Goal: Task Accomplishment & Management: Manage account settings

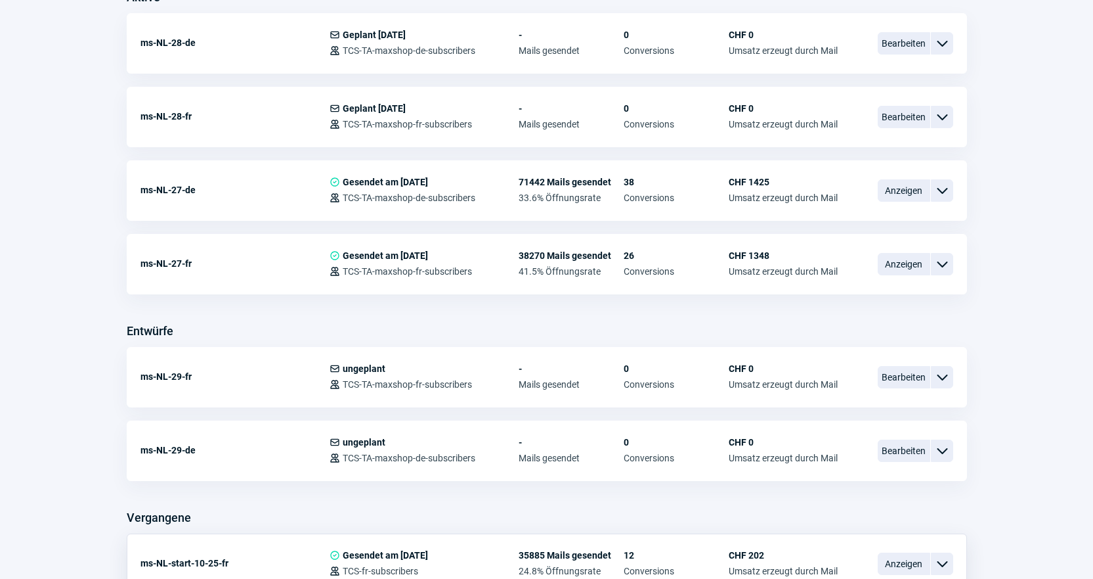
scroll to position [537, 0]
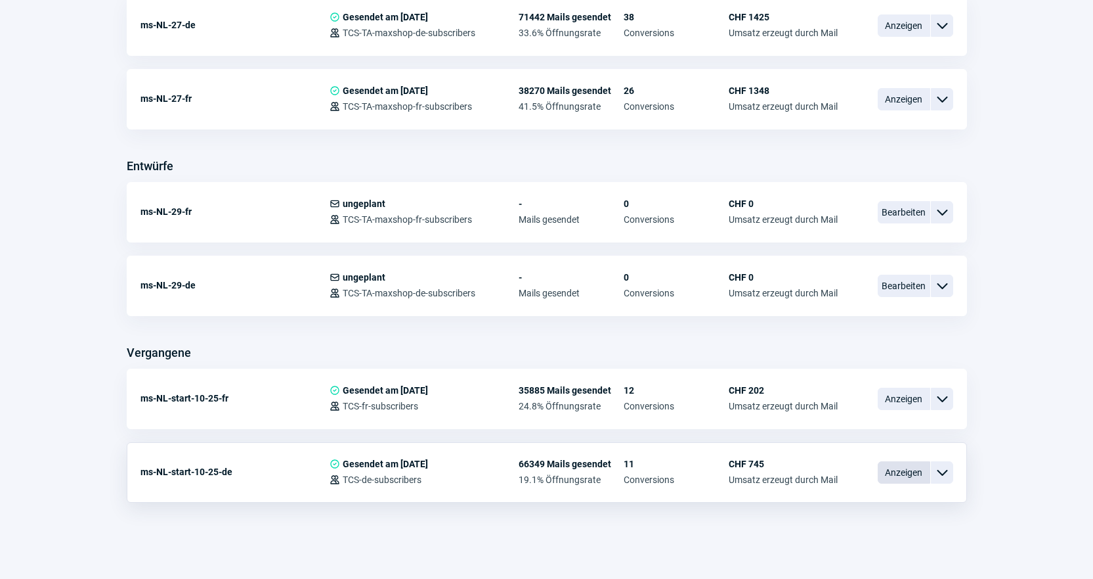
click at [892, 468] on span "Anzeigen" at bounding box center [904, 472] width 53 height 22
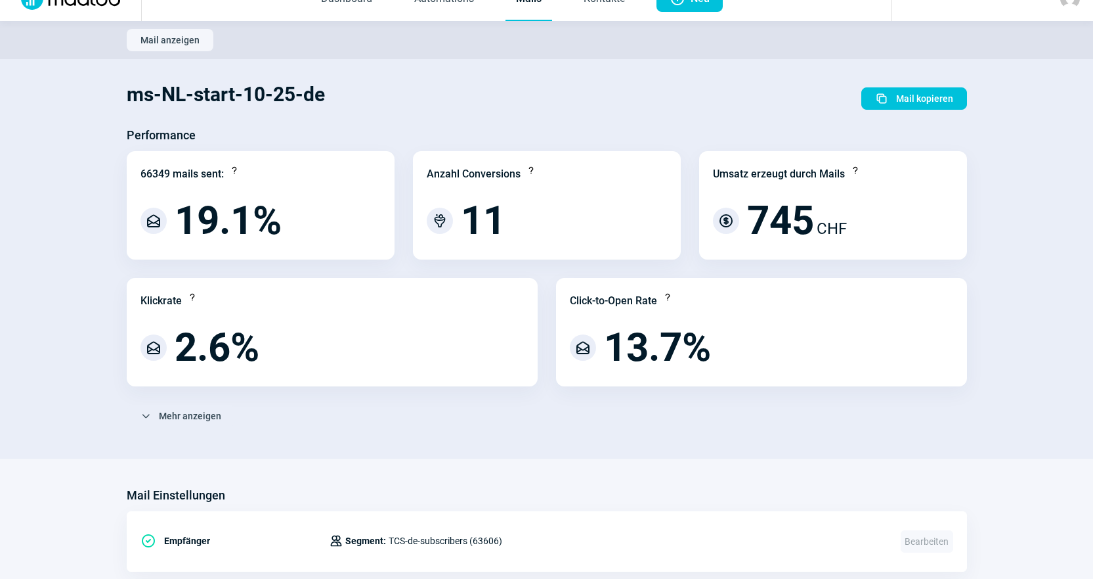
scroll to position [16, 0]
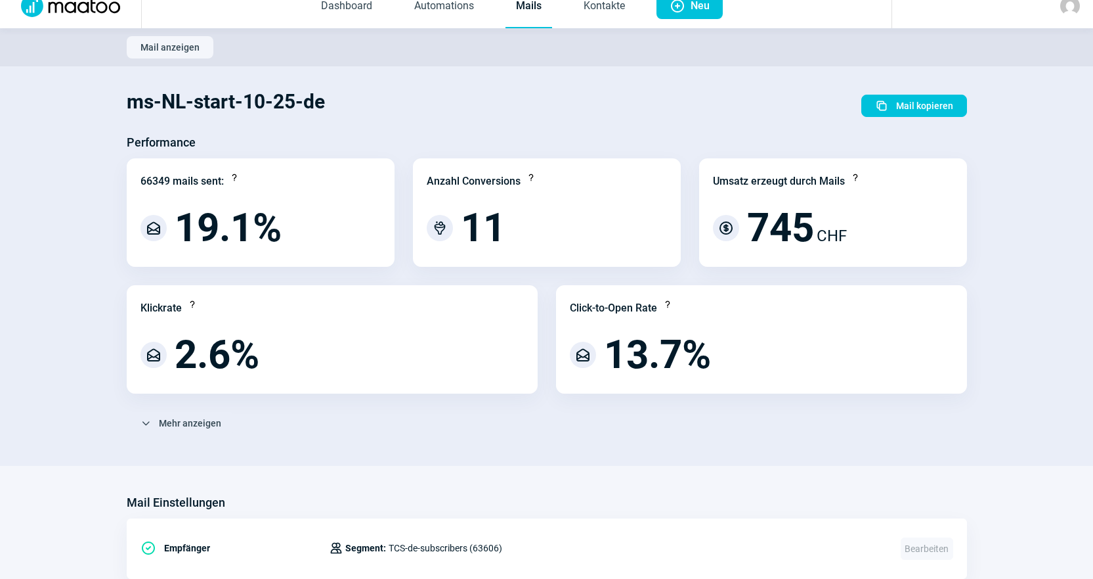
click at [498, 127] on div "ms-NL-start-10-25-de Duplicate icon Mail kopieren" at bounding box center [547, 105] width 841 height 53
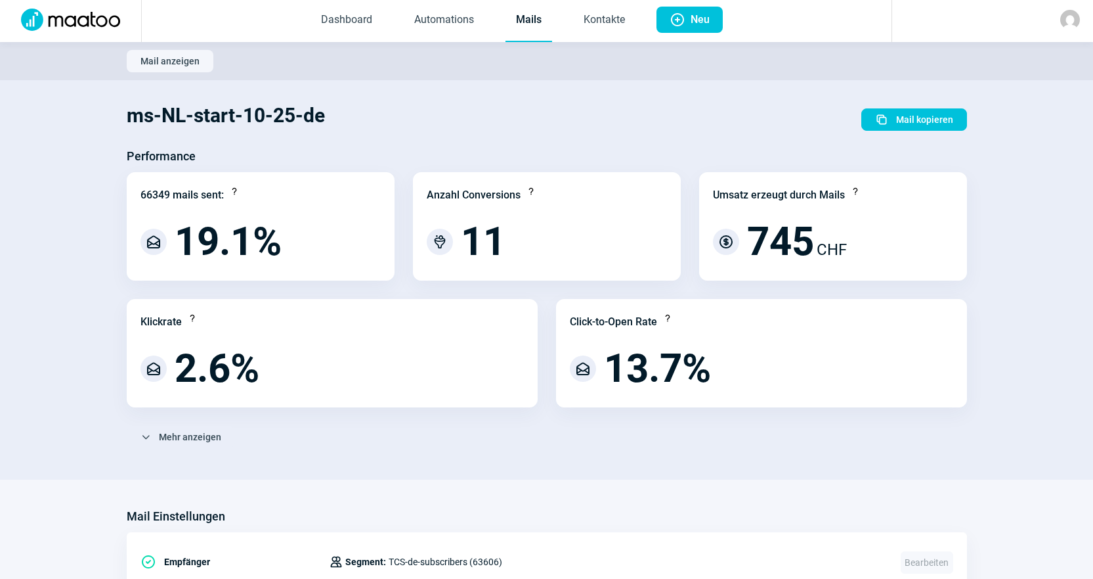
scroll to position [0, 0]
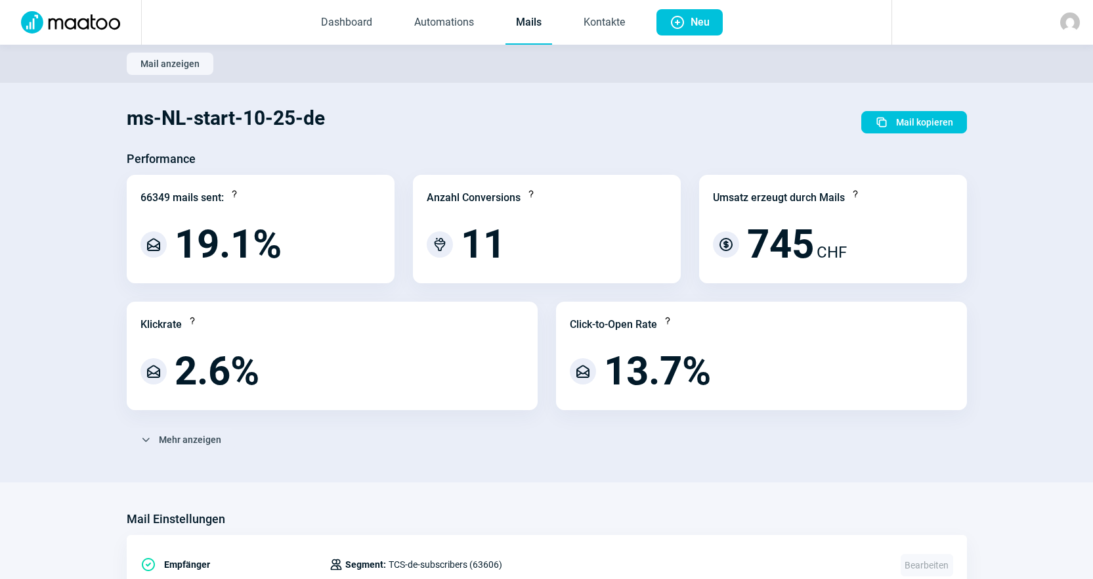
click at [691, 121] on div "ms-NL-start-10-25-de Duplicate icon Mail kopieren" at bounding box center [547, 122] width 841 height 53
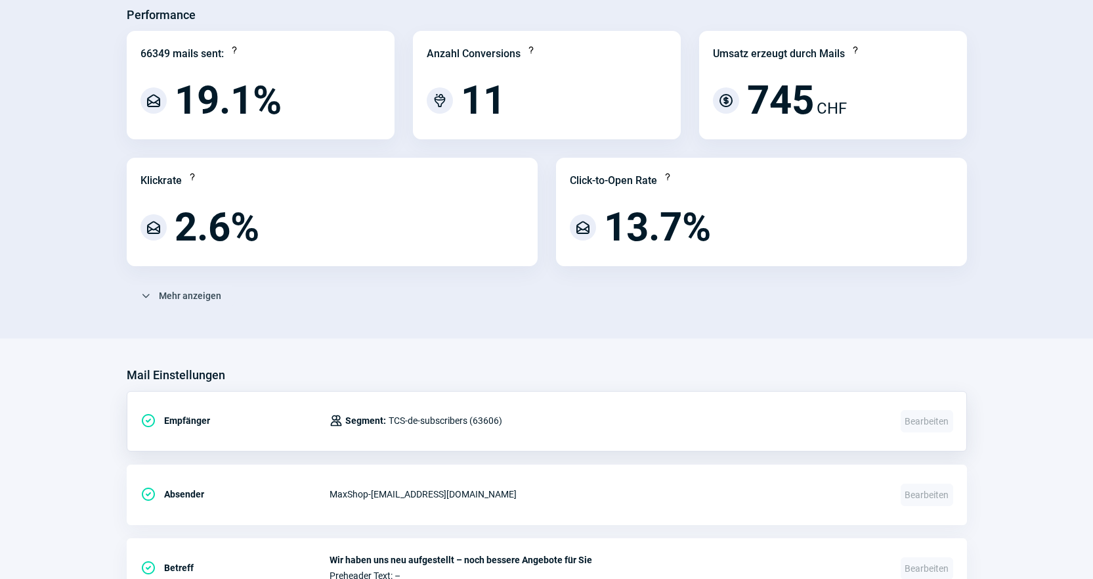
scroll to position [82, 0]
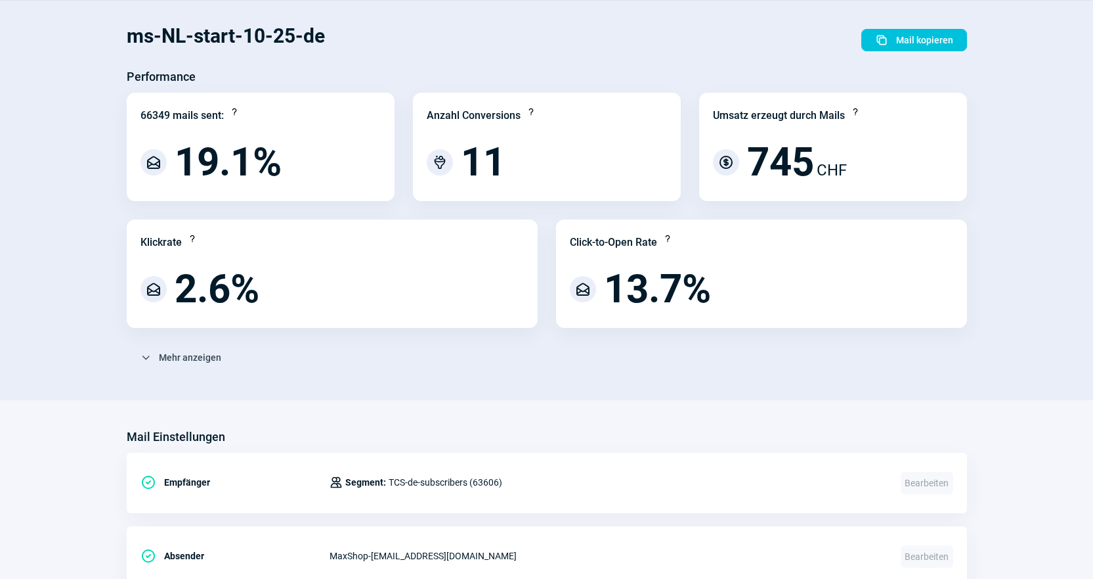
click at [583, 27] on div "ms-NL-start-10-25-de Duplicate icon Mail kopieren" at bounding box center [547, 40] width 841 height 53
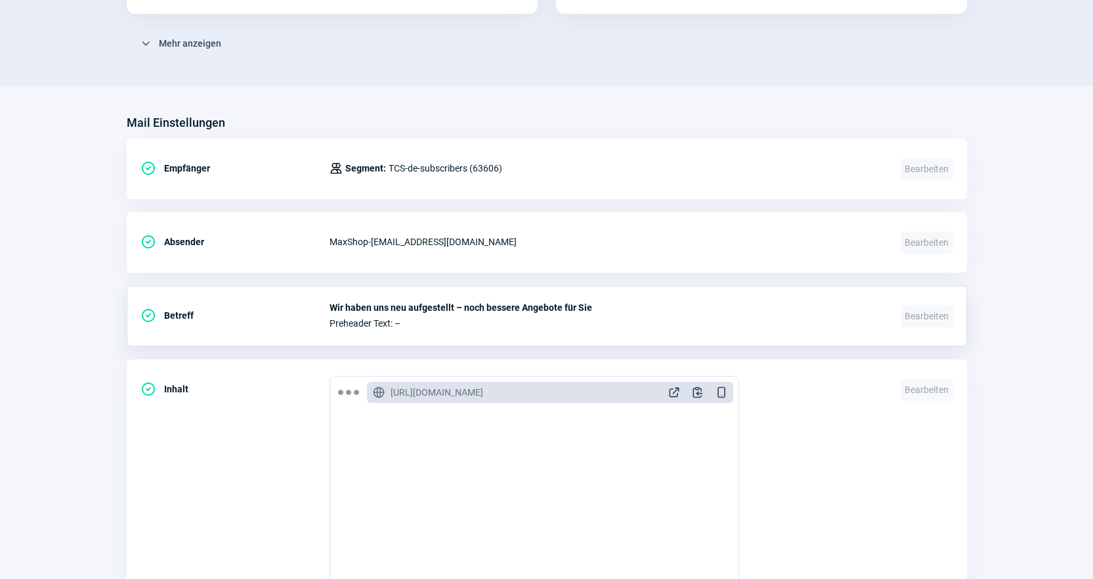
scroll to position [607, 0]
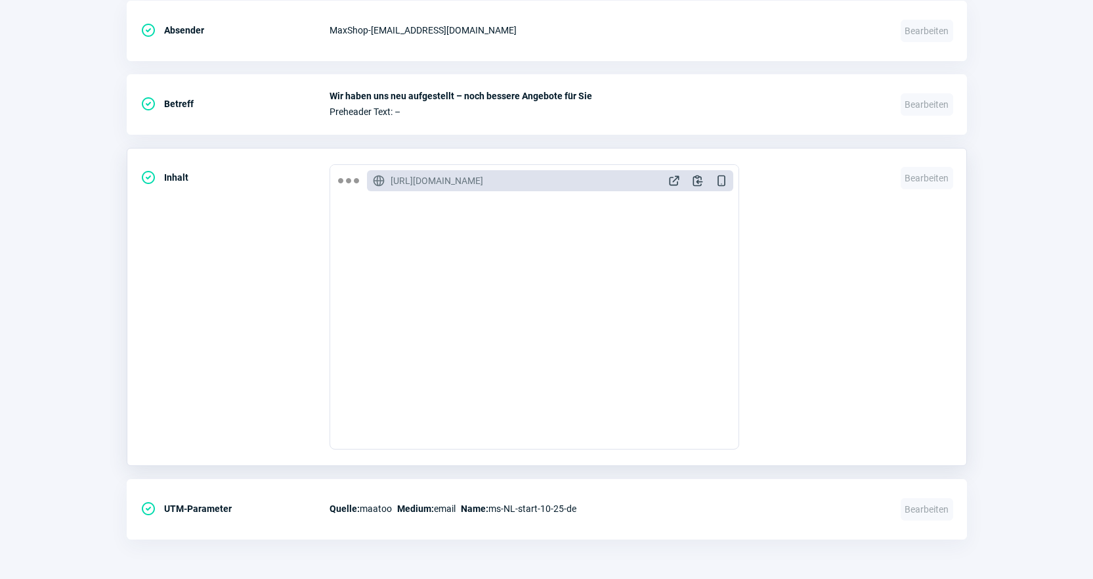
drag, startPoint x: 889, startPoint y: 267, endPoint x: 820, endPoint y: 294, distance: 74.3
click at [889, 267] on div "CheckCircle icon Inhalt GlobeAlt icon https://mto.maxshop.ch/email/preview/17 E…" at bounding box center [547, 307] width 841 height 318
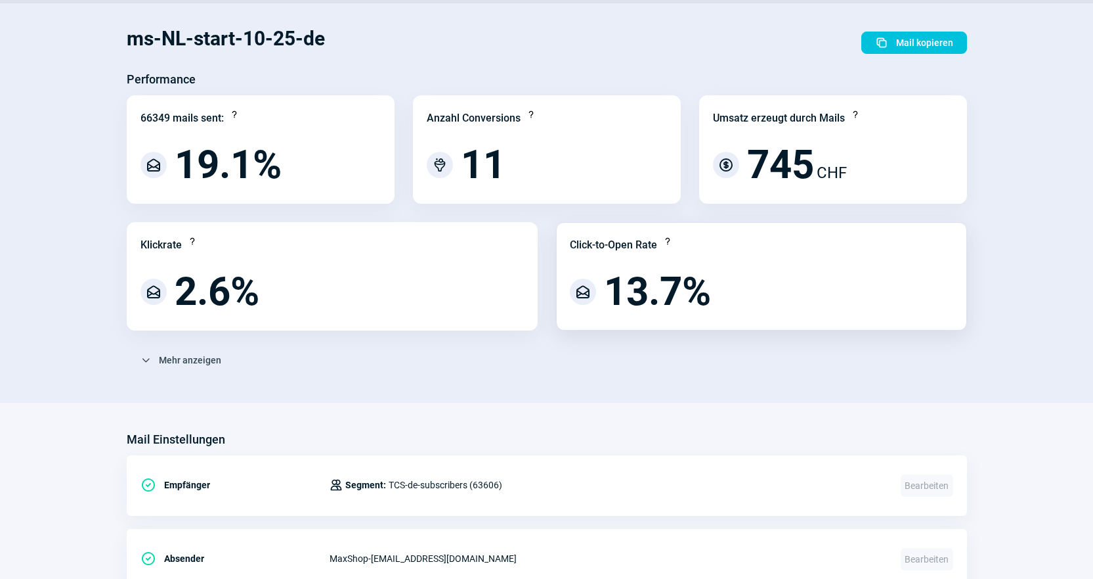
scroll to position [0, 0]
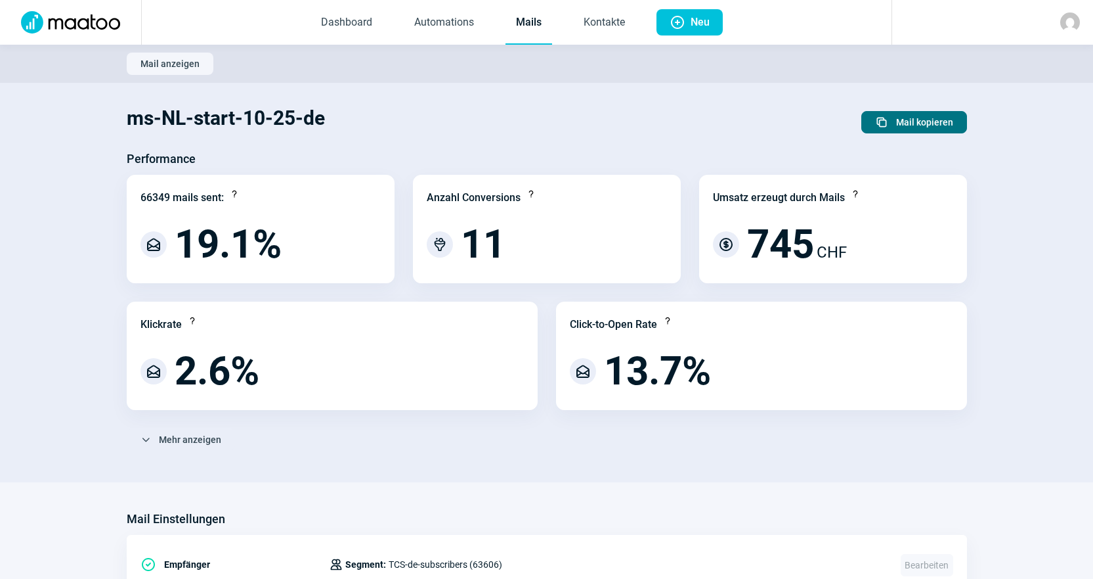
click at [928, 112] on span "Mail kopieren" at bounding box center [924, 122] width 57 height 21
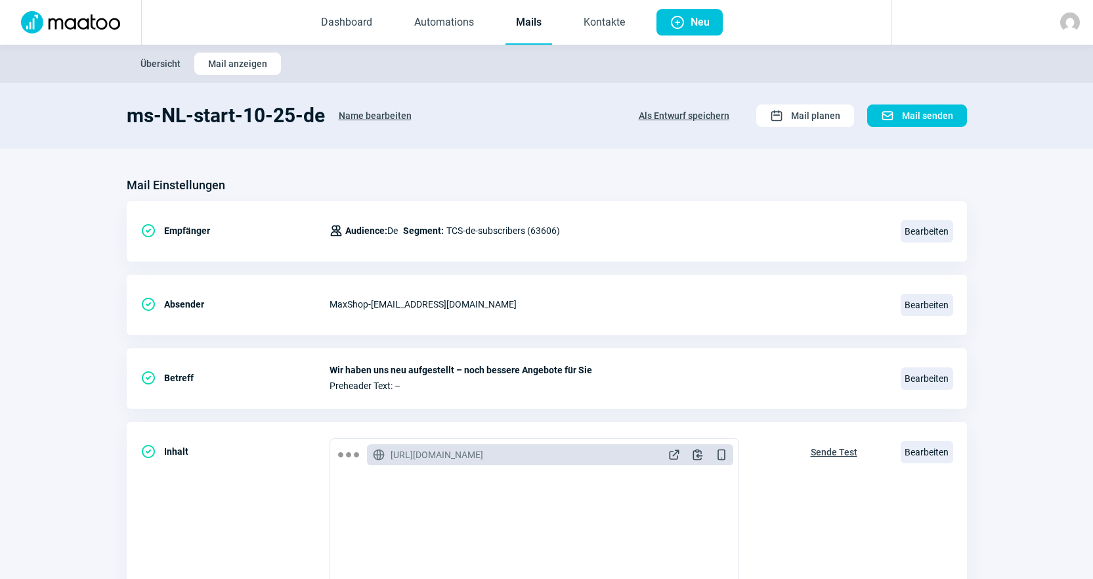
click at [352, 114] on span "Name bearbeiten" at bounding box center [375, 115] width 73 height 21
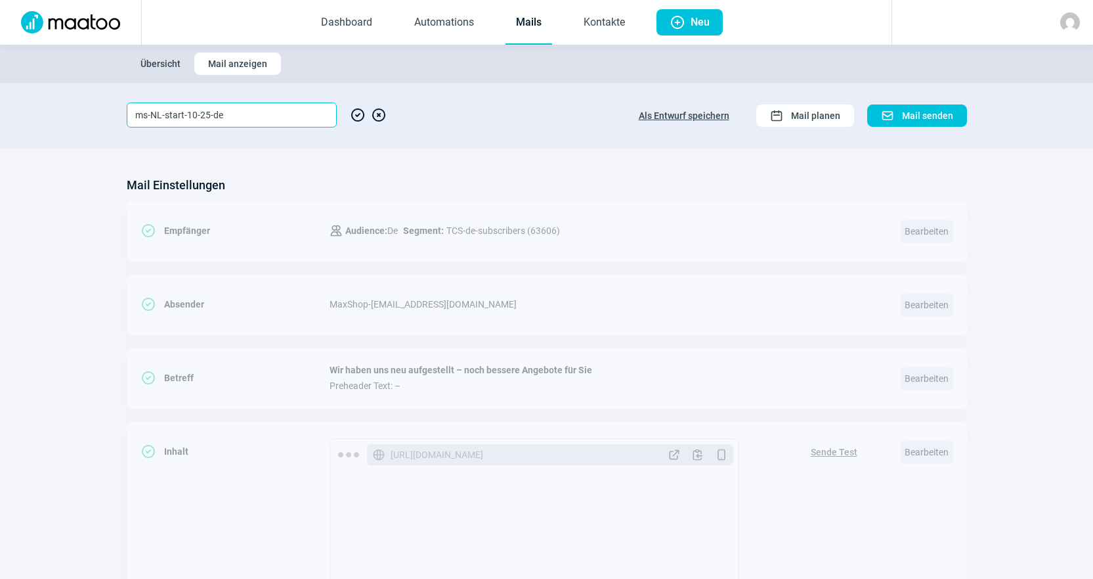
click at [195, 115] on input "ms-NL-start-10-25-de" at bounding box center [232, 114] width 210 height 25
type input "ms-NL-start-11-25-de"
click at [356, 116] on span "CheckCircle icon" at bounding box center [358, 114] width 16 height 25
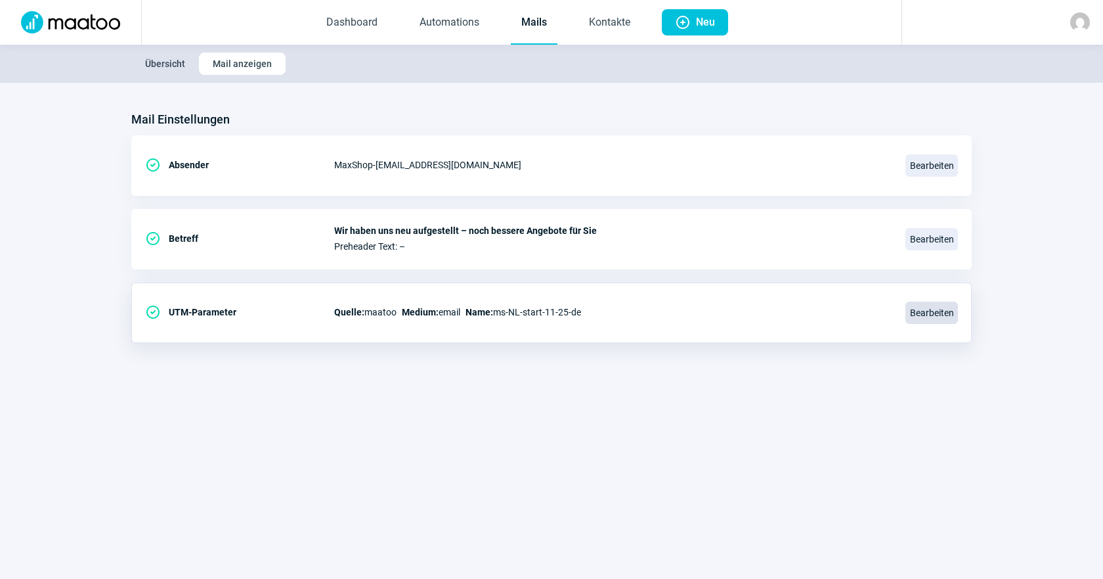
click at [919, 321] on span "Bearbeiten" at bounding box center [932, 312] width 53 height 22
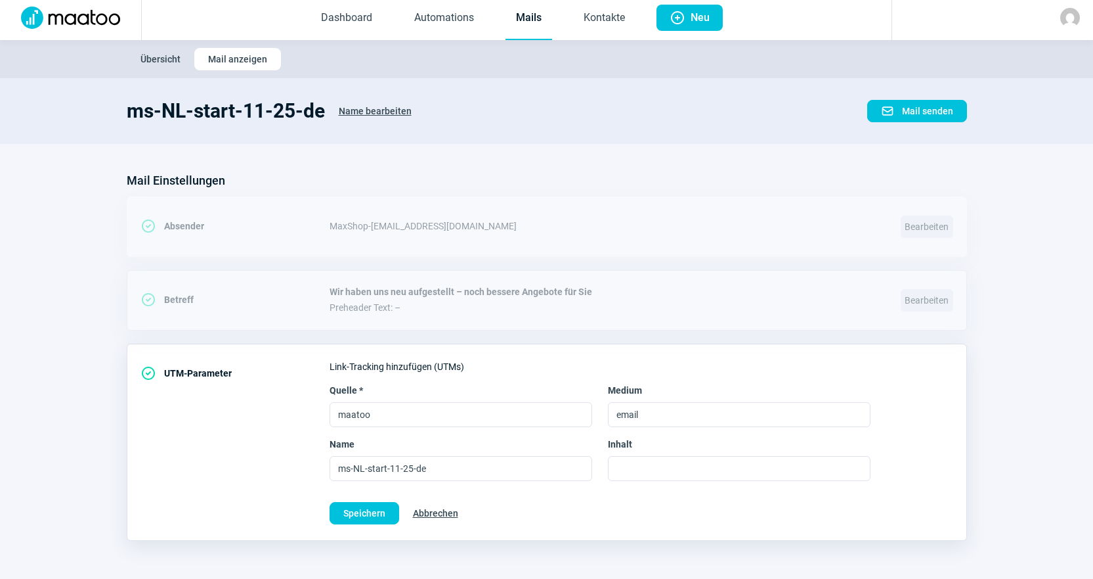
scroll to position [6, 0]
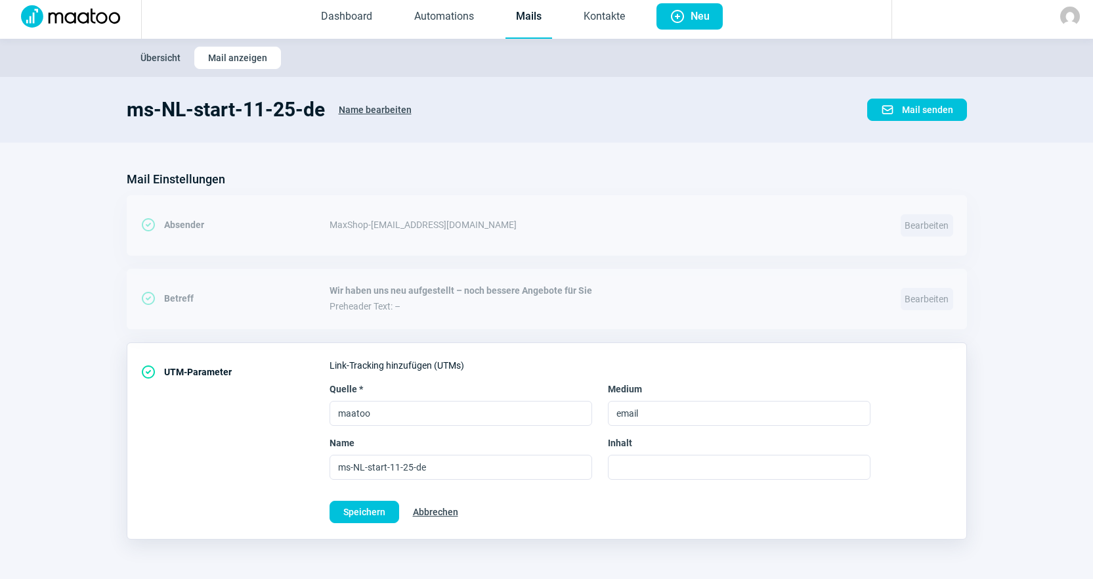
click at [445, 510] on span "Abbrechen" at bounding box center [435, 511] width 45 height 21
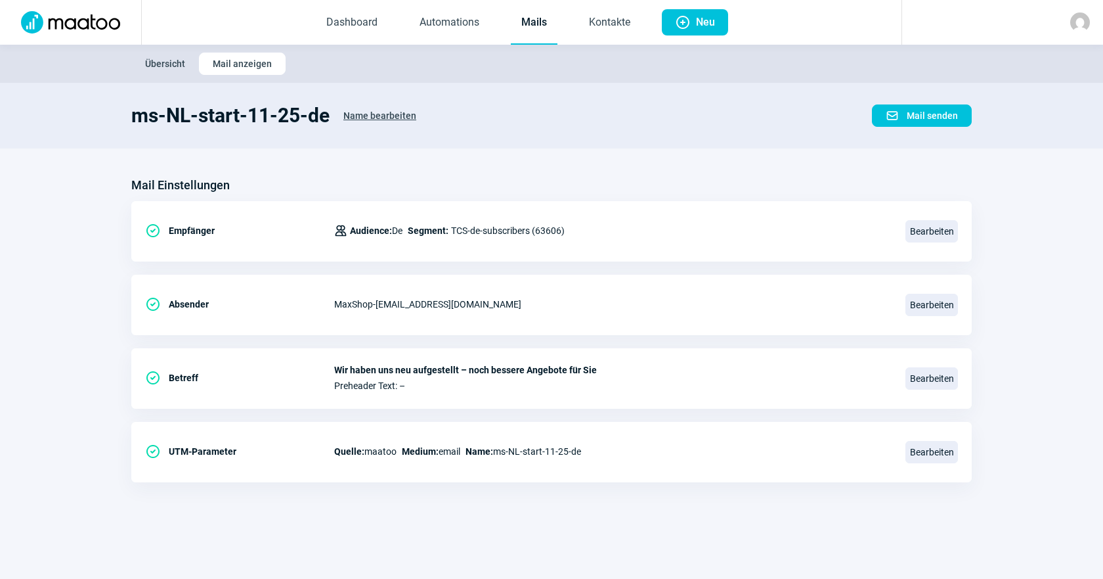
click at [545, 28] on link "Mails" at bounding box center [534, 22] width 47 height 43
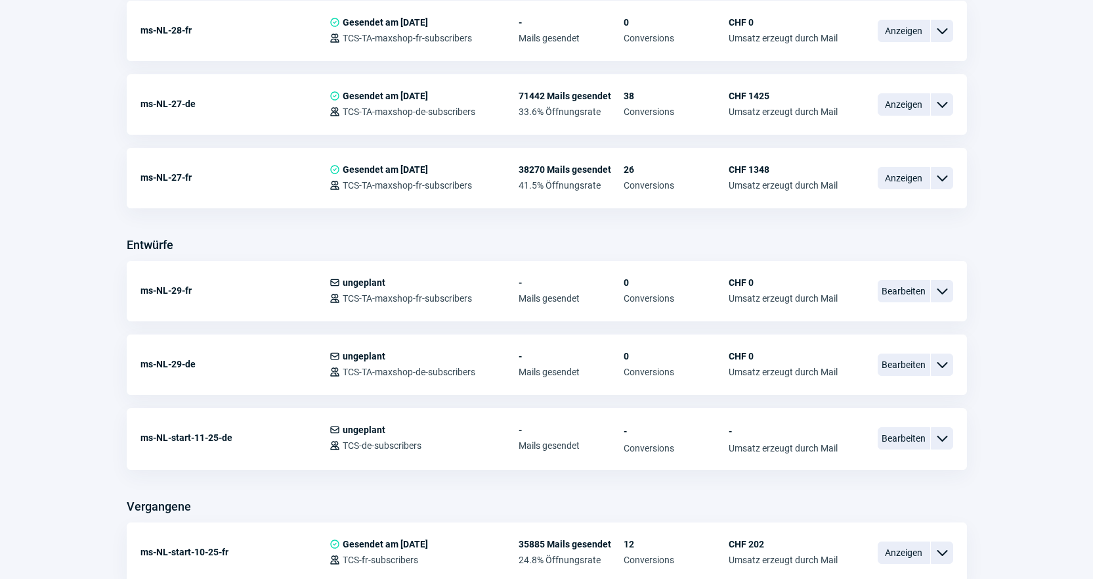
scroll to position [525, 0]
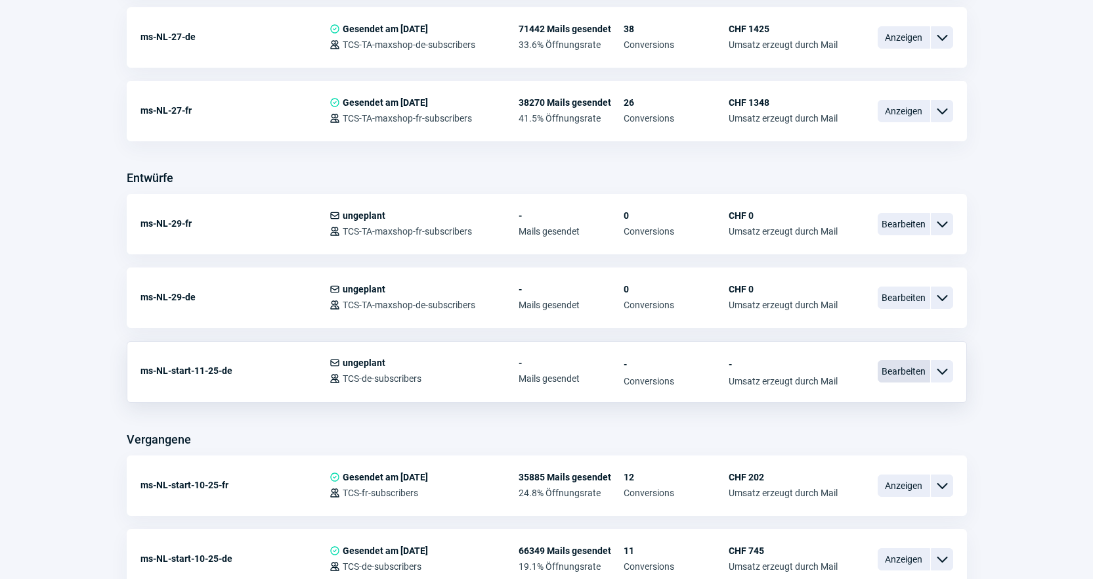
click at [890, 370] on span "Bearbeiten" at bounding box center [904, 371] width 53 height 22
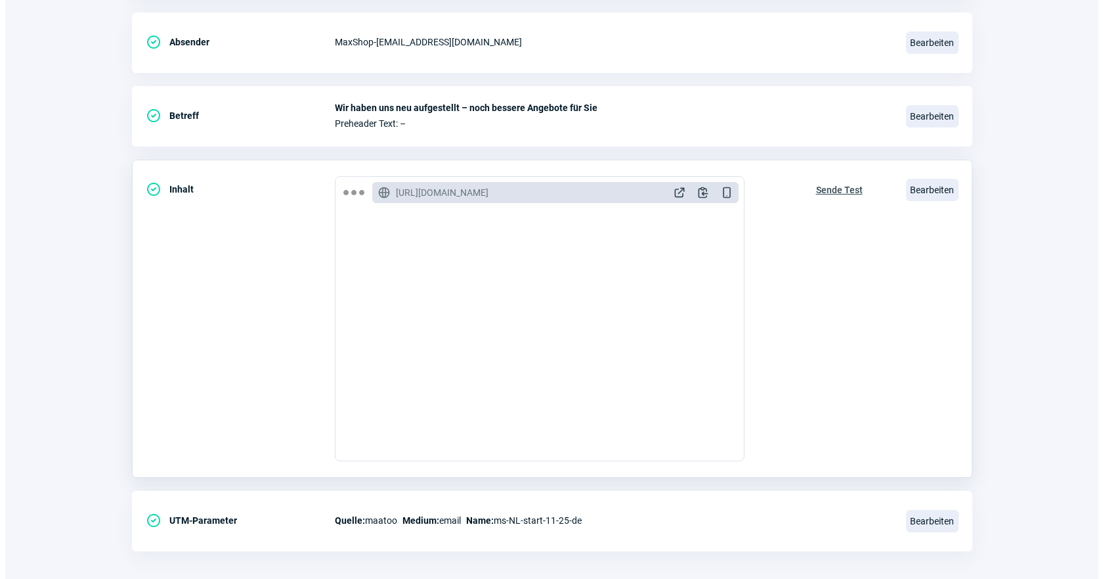
scroll to position [263, 0]
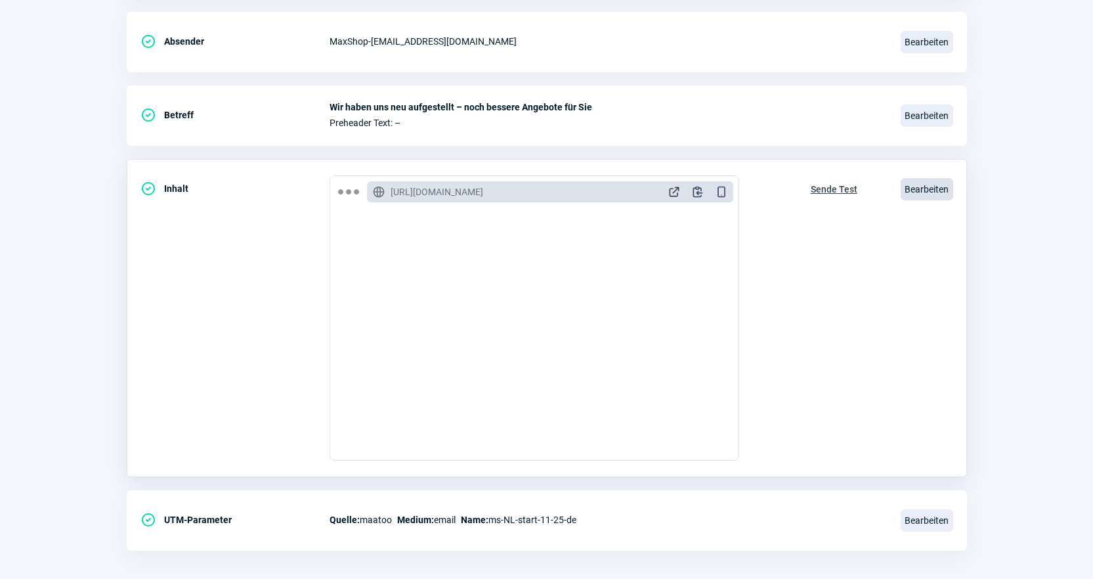
click at [923, 198] on span "Bearbeiten" at bounding box center [927, 189] width 53 height 22
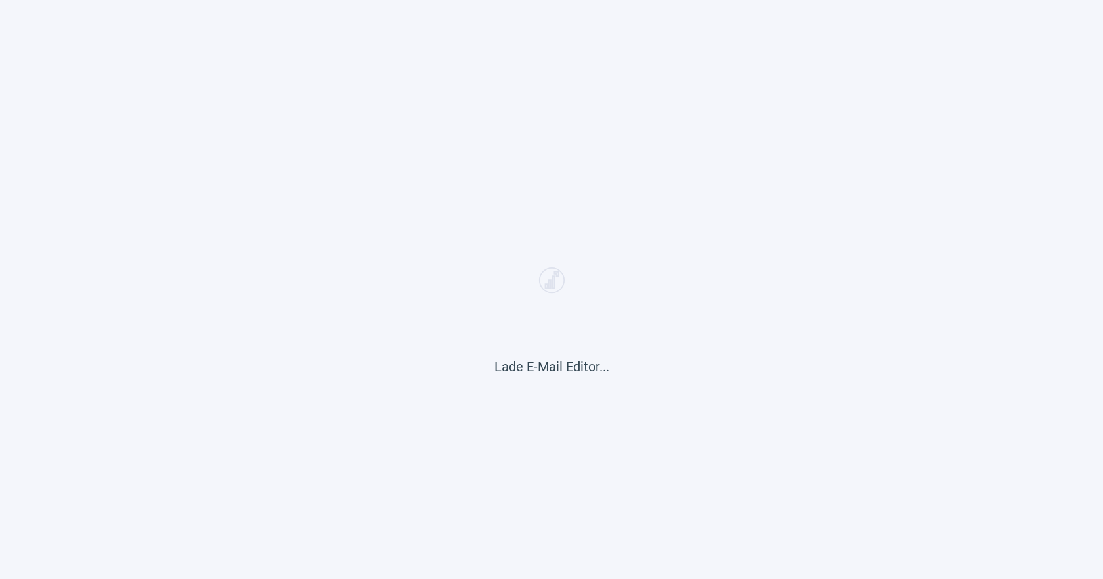
click at [421, 349] on div "Lade E-Mail Editor..." at bounding box center [551, 289] width 1103 height 579
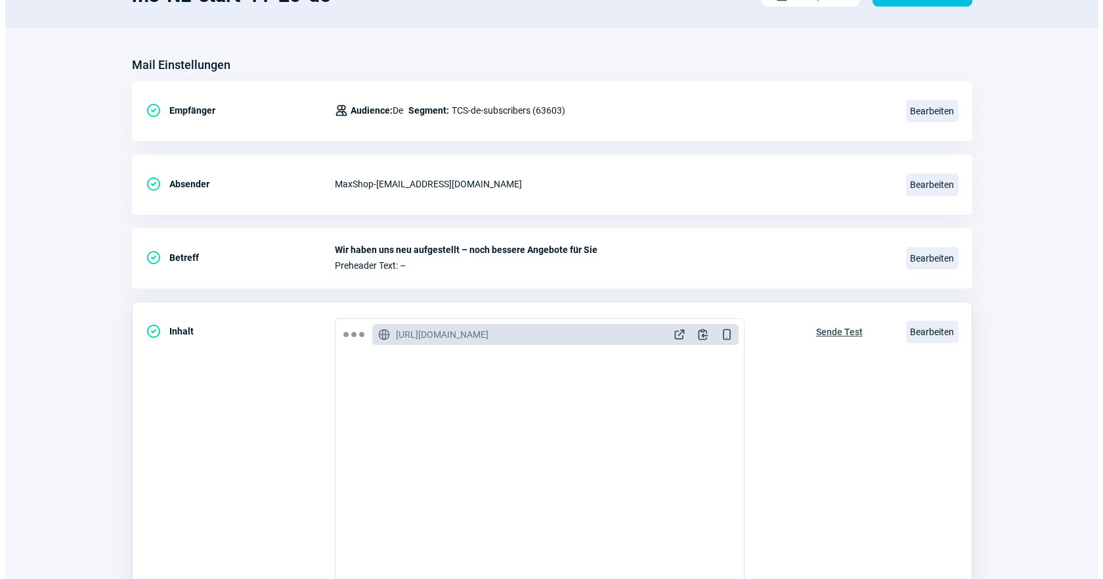
scroll to position [186, 0]
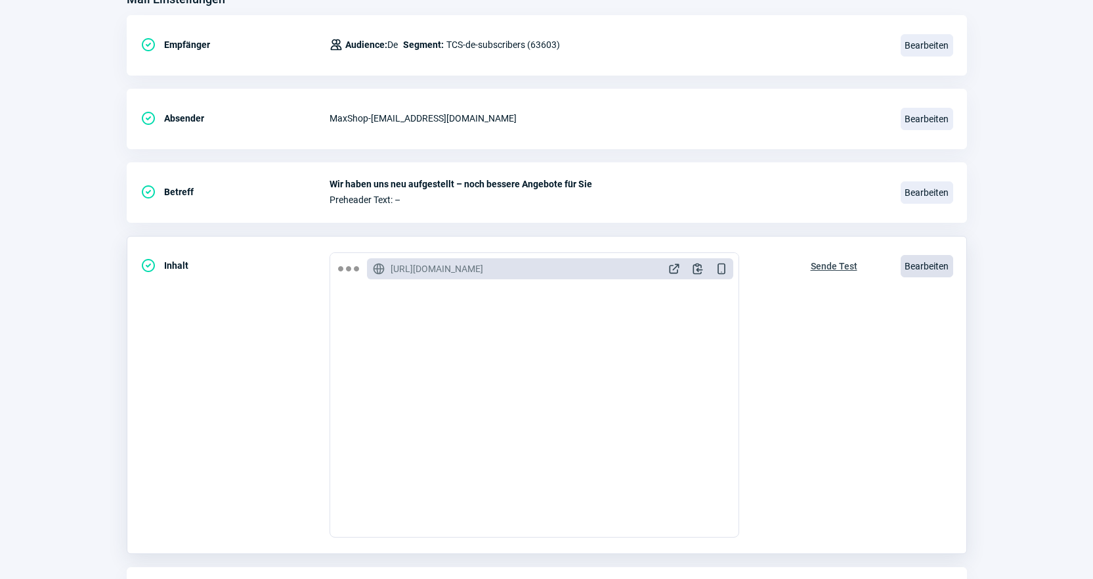
click at [918, 262] on span "Bearbeiten" at bounding box center [927, 266] width 53 height 22
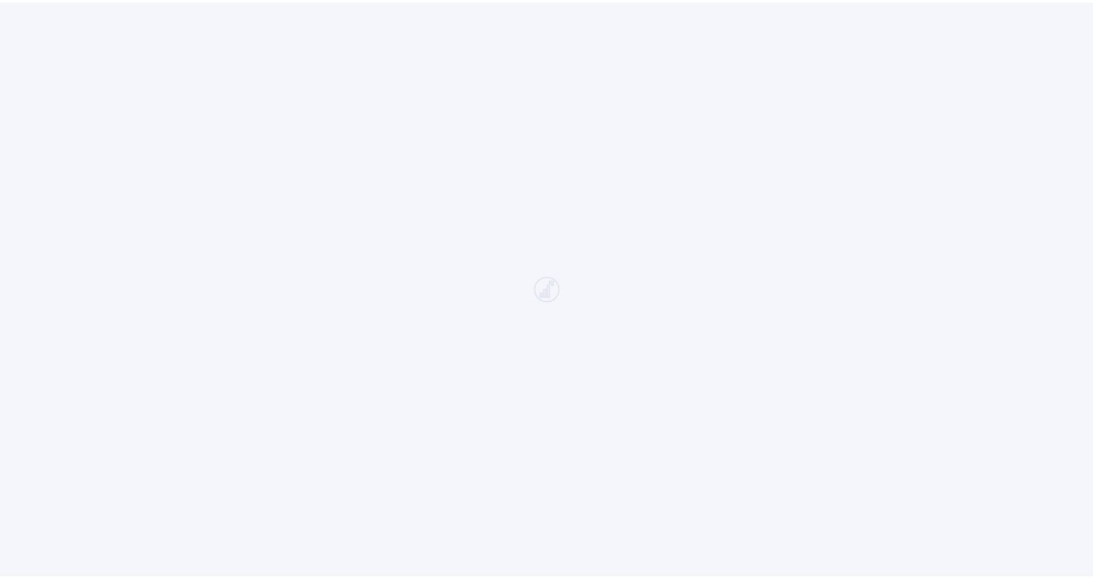
scroll to position [525, 0]
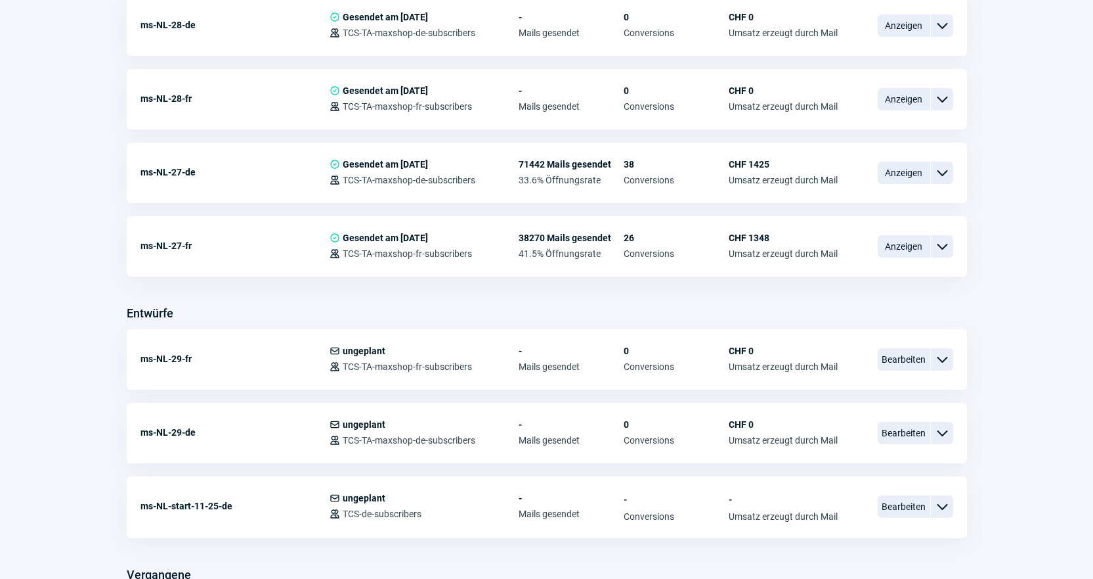
scroll to position [460, 0]
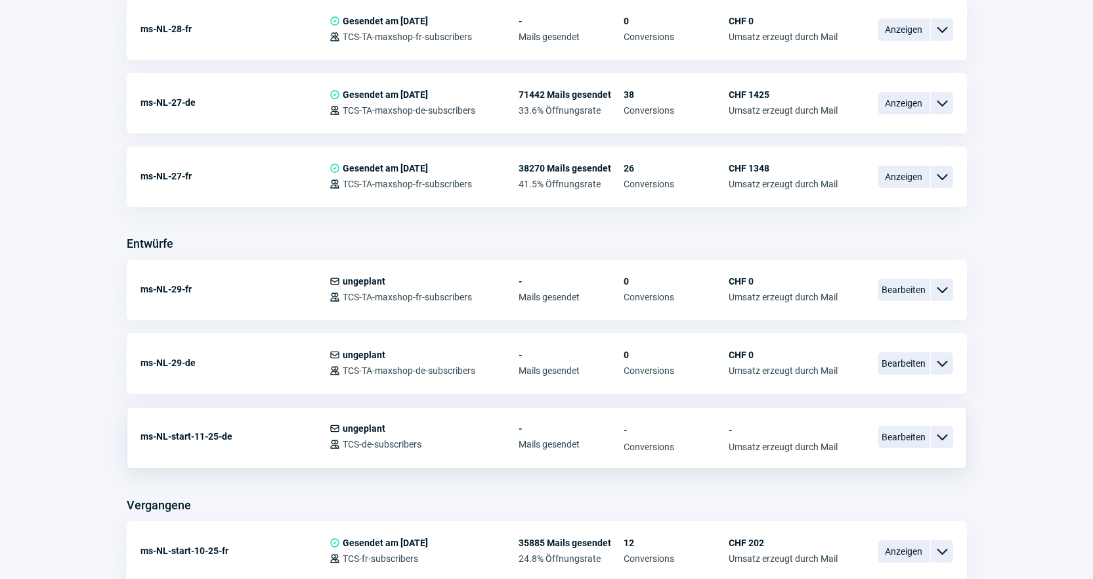
click at [911, 421] on div "ms-NL-start-11-25-de Mail icon ungeplant Users icon TCS-de-subscribers - Mails …" at bounding box center [547, 438] width 841 height 62
click at [911, 430] on span "Bearbeiten" at bounding box center [904, 437] width 53 height 22
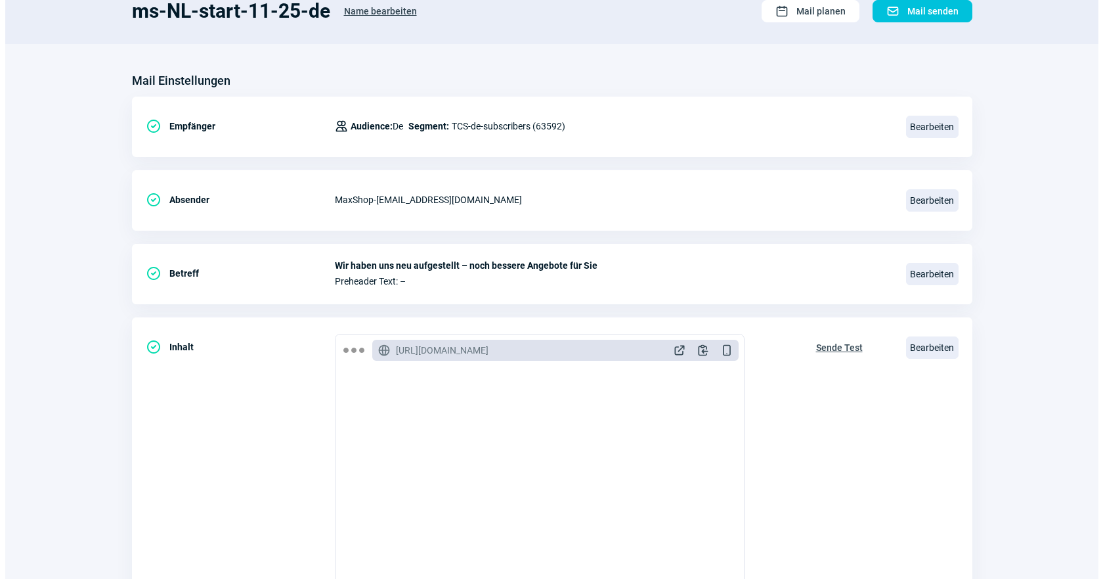
scroll to position [263, 0]
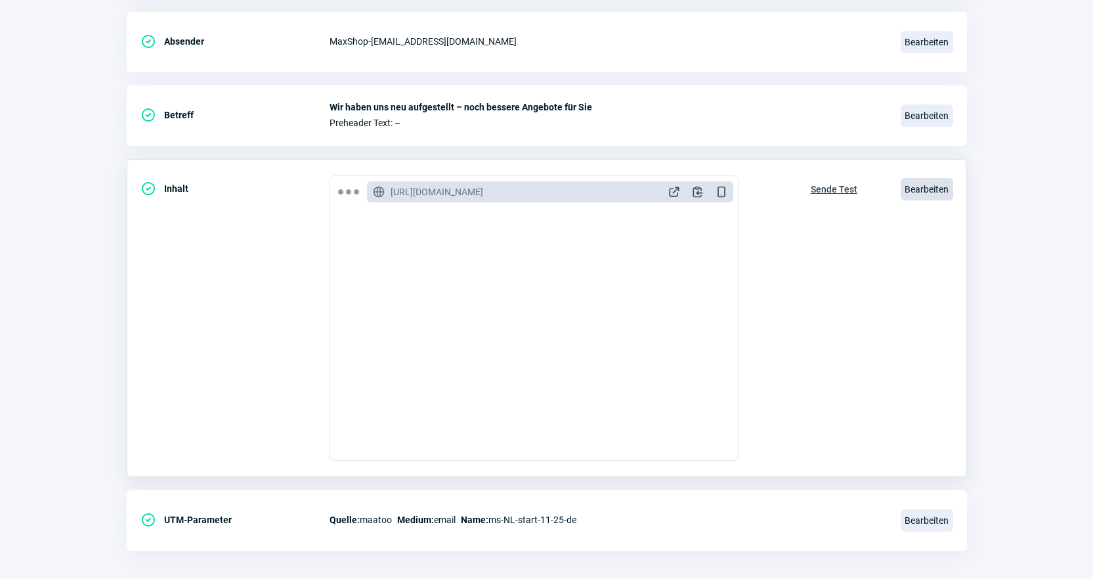
click at [934, 190] on span "Bearbeiten" at bounding box center [927, 189] width 53 height 22
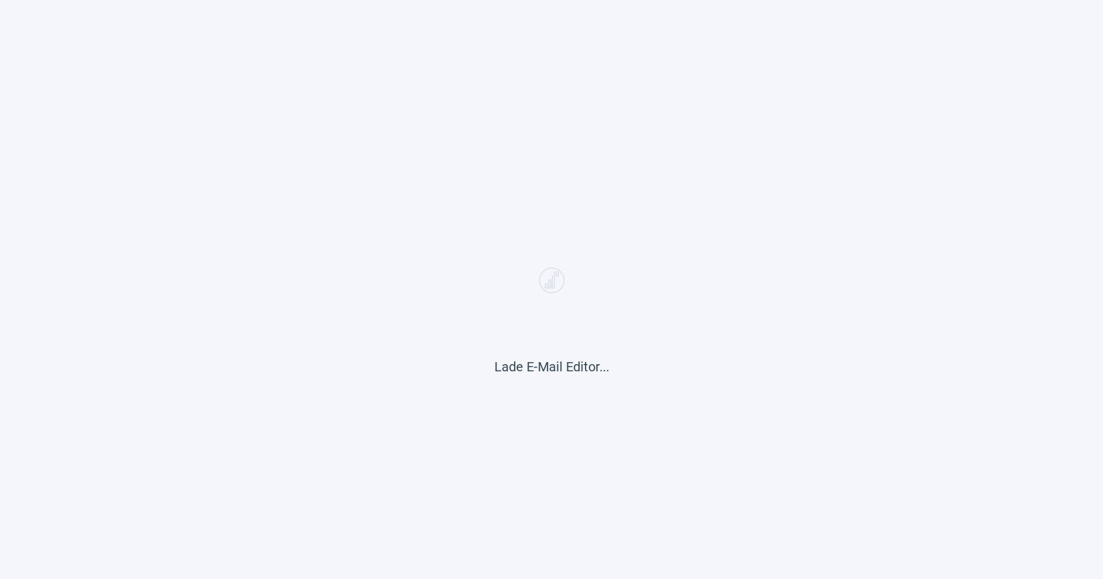
click at [550, 351] on div "Lade E-Mail Editor..." at bounding box center [551, 289] width 1103 height 579
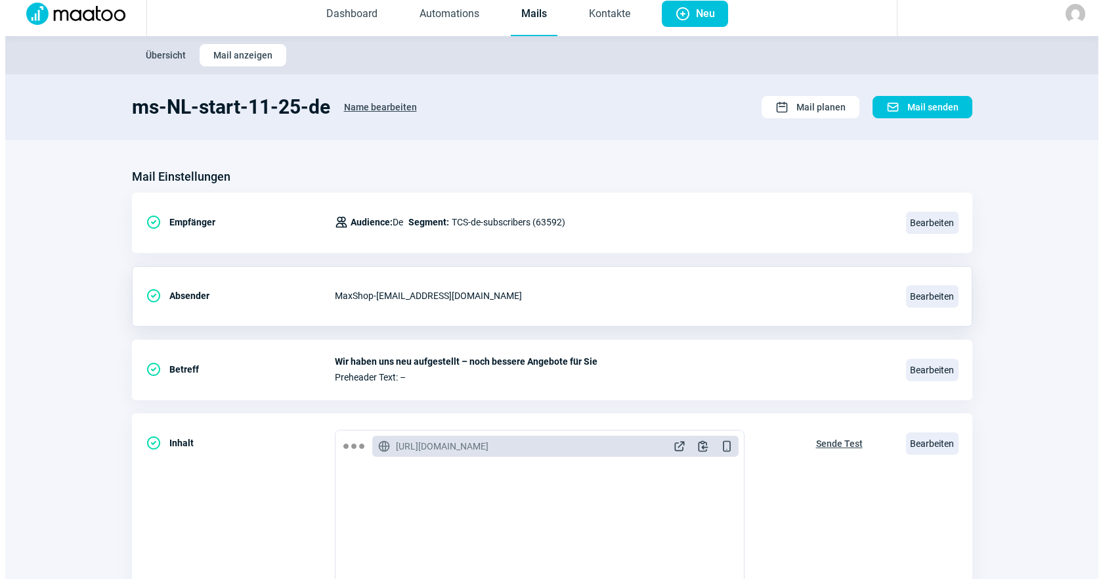
scroll to position [131, 0]
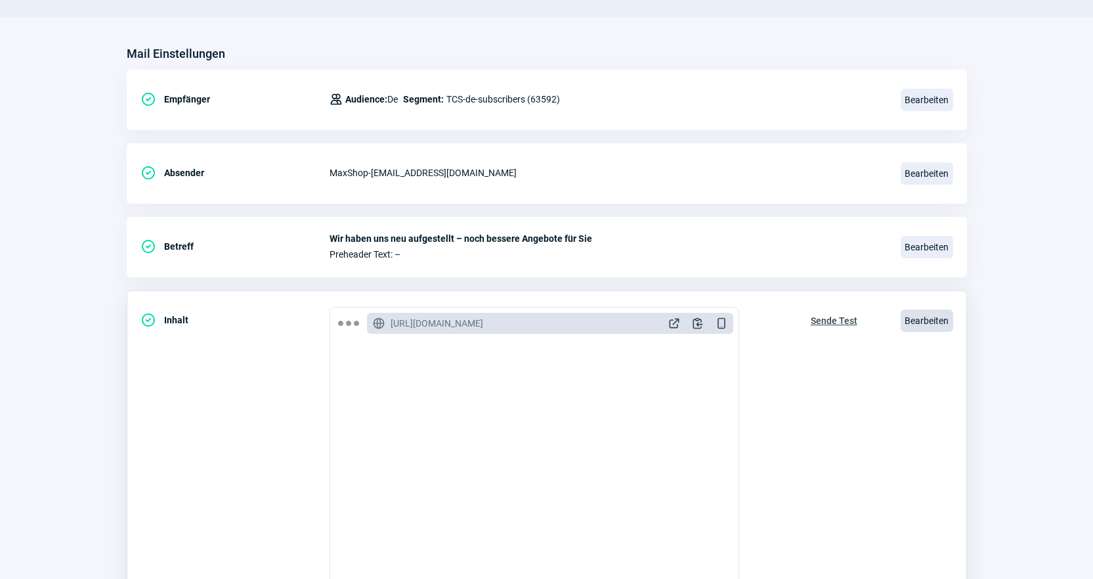
click at [933, 308] on div "Bearbeiten" at bounding box center [927, 321] width 53 height 28
click at [934, 320] on span "Bearbeiten" at bounding box center [927, 320] width 53 height 22
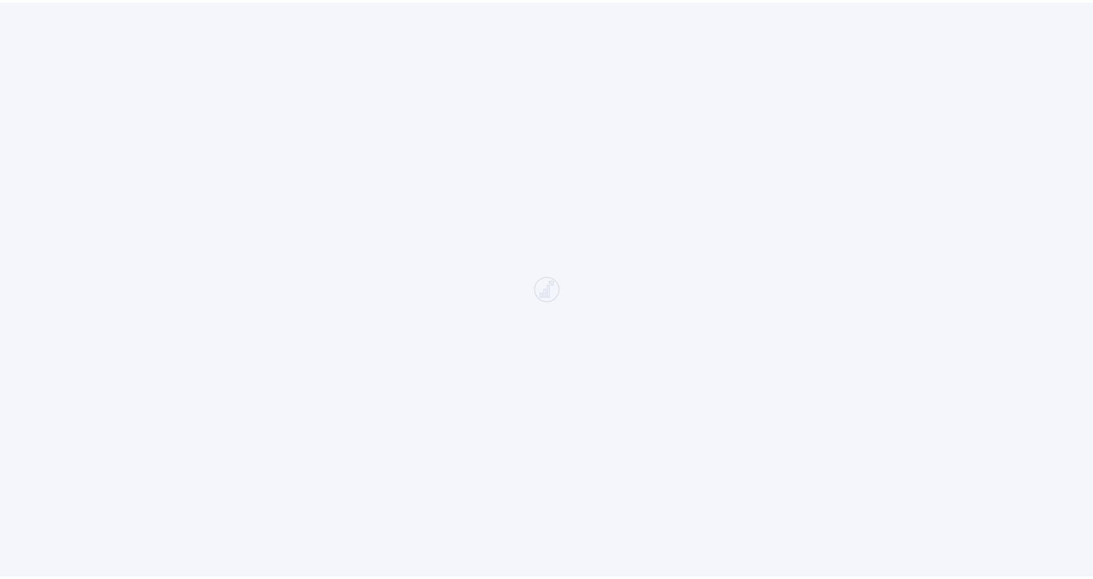
scroll to position [460, 0]
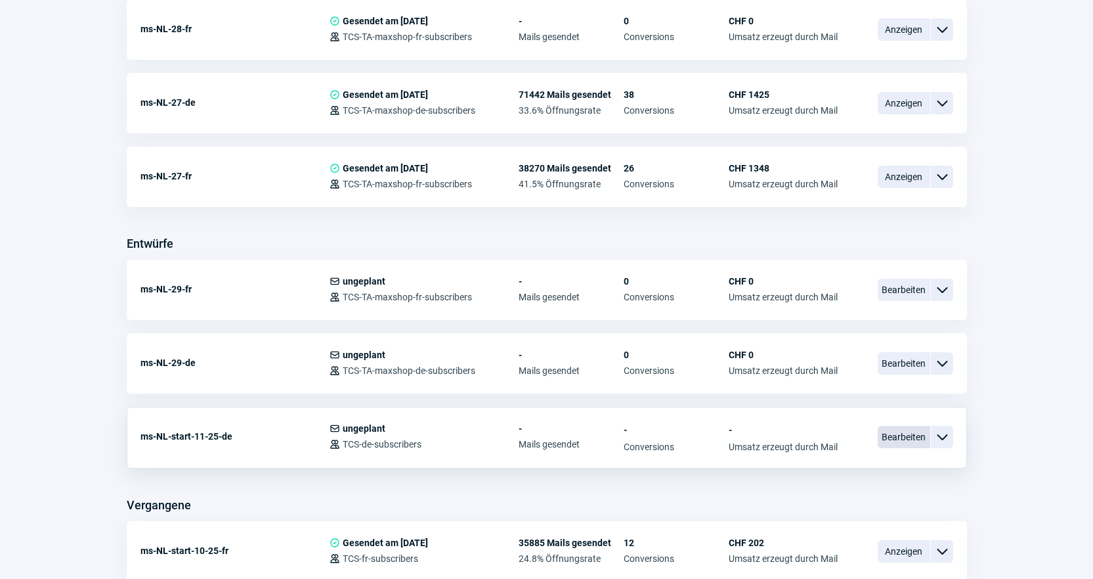
click at [917, 434] on span "Bearbeiten" at bounding box center [904, 437] width 53 height 22
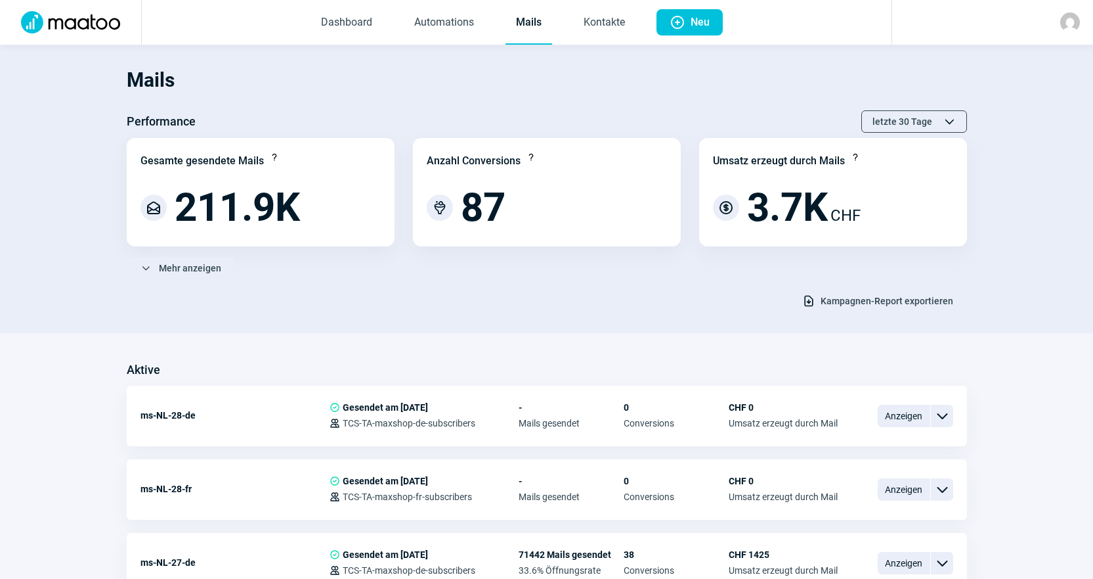
scroll to position [460, 0]
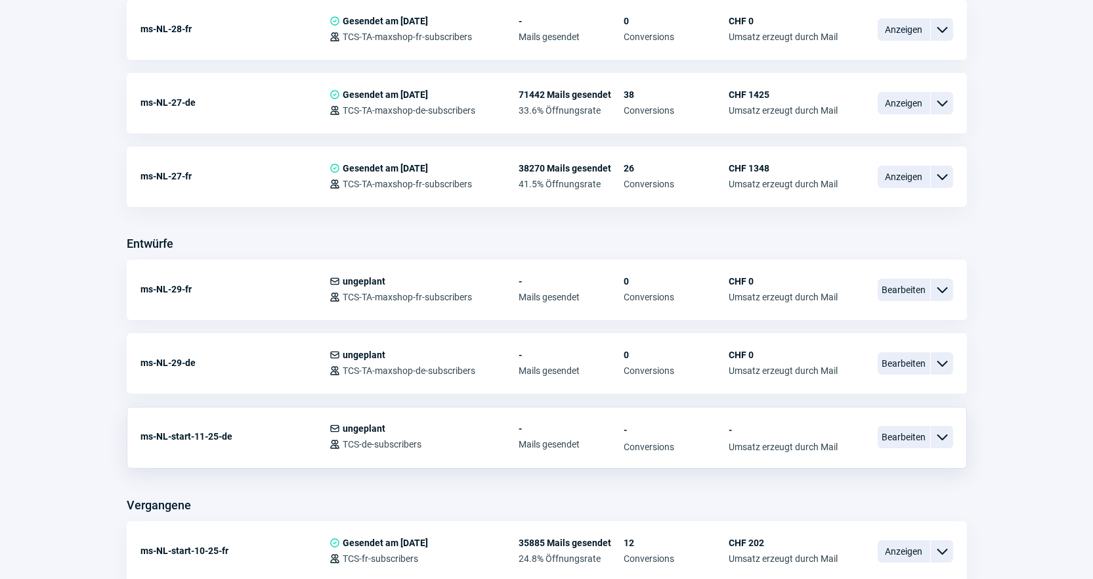
click at [938, 439] on span "ChevronDown icon" at bounding box center [943, 437] width 16 height 16
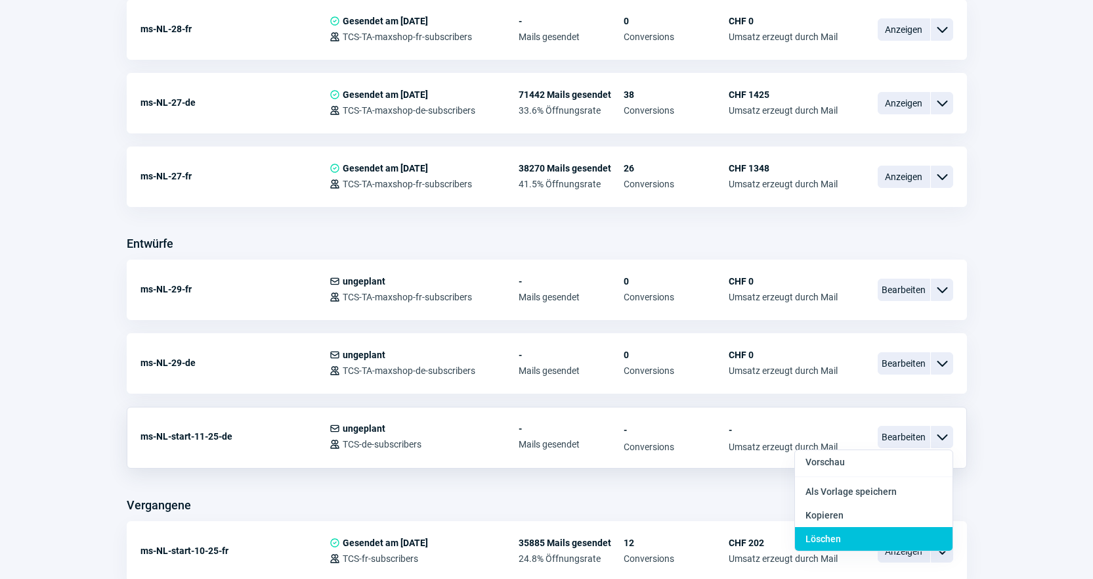
click at [887, 531] on div "Löschen" at bounding box center [874, 539] width 158 height 24
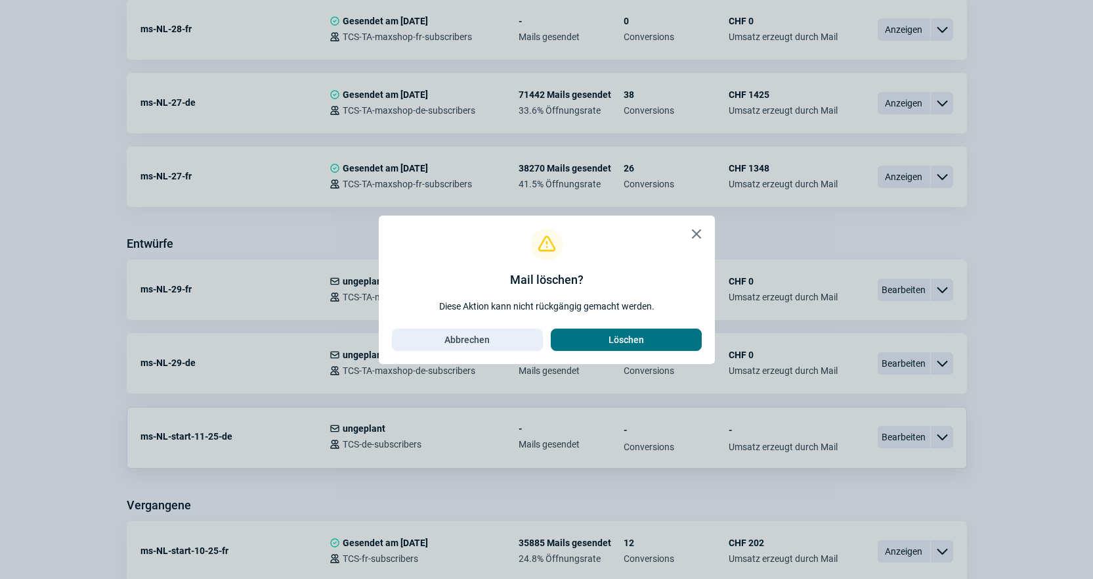
click at [633, 341] on span "Löschen" at bounding box center [626, 339] width 35 height 21
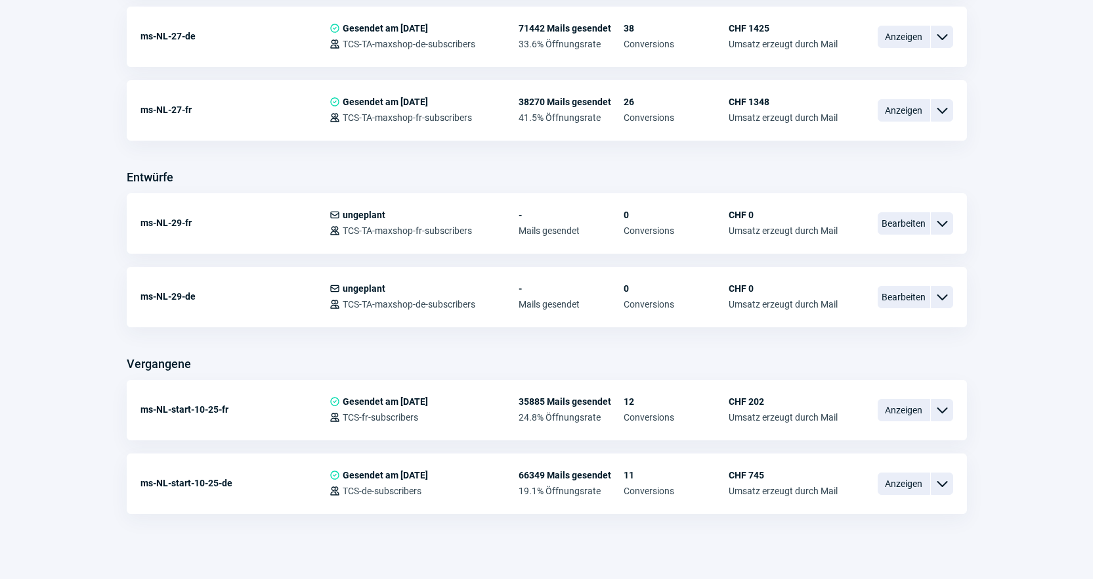
scroll to position [537, 0]
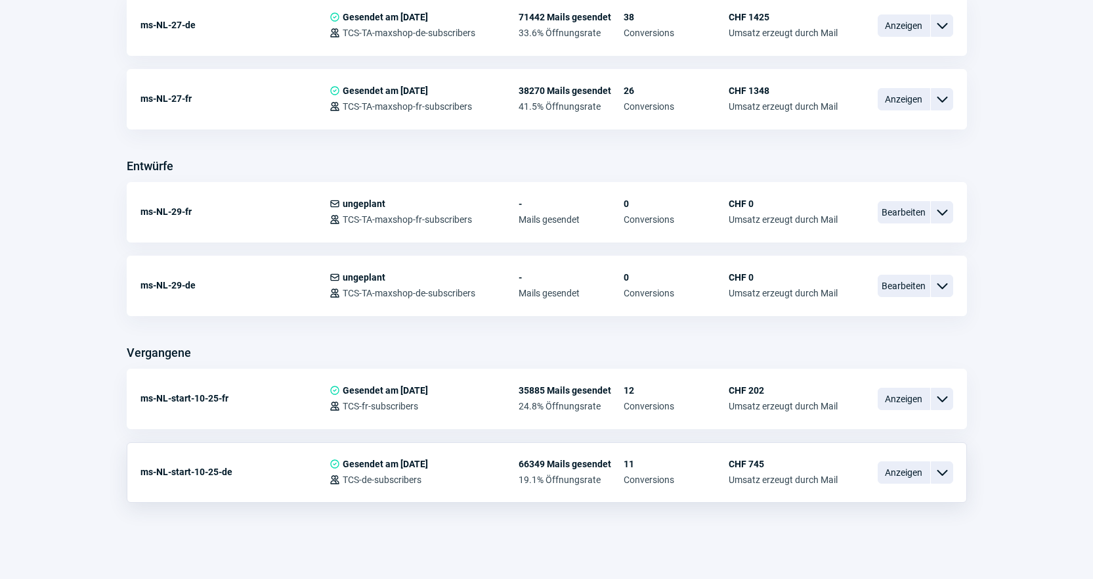
click at [943, 473] on span "ChevronDown icon" at bounding box center [943, 472] width 16 height 16
click at [899, 533] on div "Als Vorlage speichern" at bounding box center [874, 527] width 158 height 24
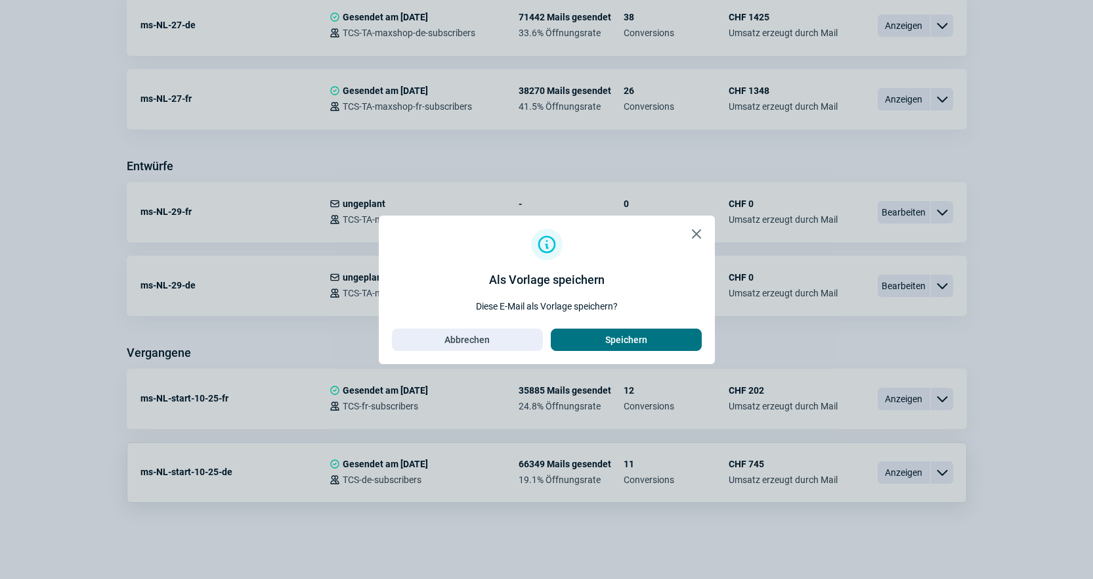
click at [609, 340] on span "Speichern" at bounding box center [626, 339] width 42 height 21
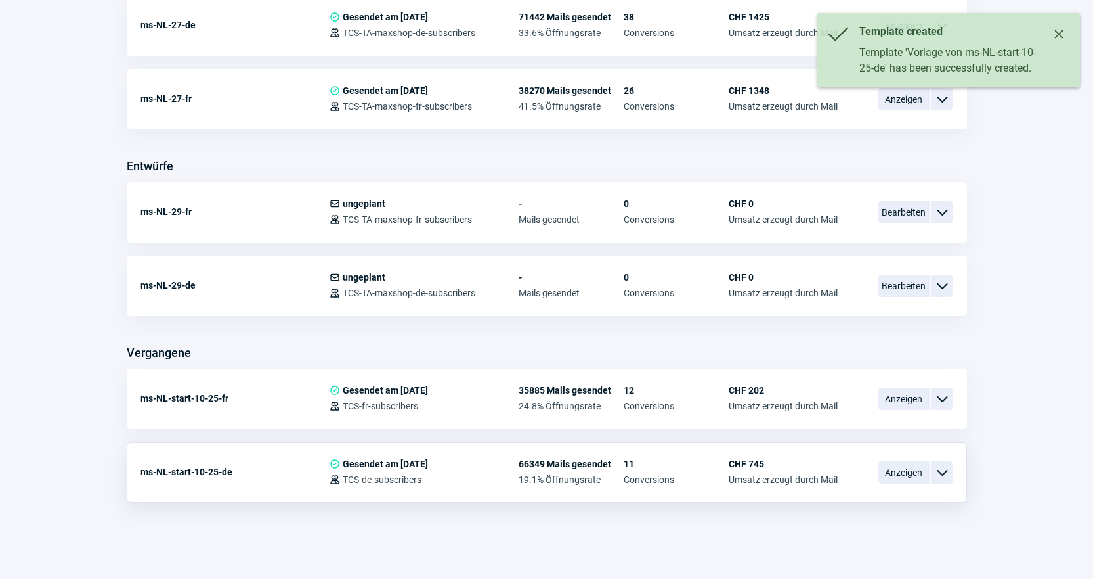
click at [944, 475] on span "ChevronDown icon" at bounding box center [943, 472] width 16 height 16
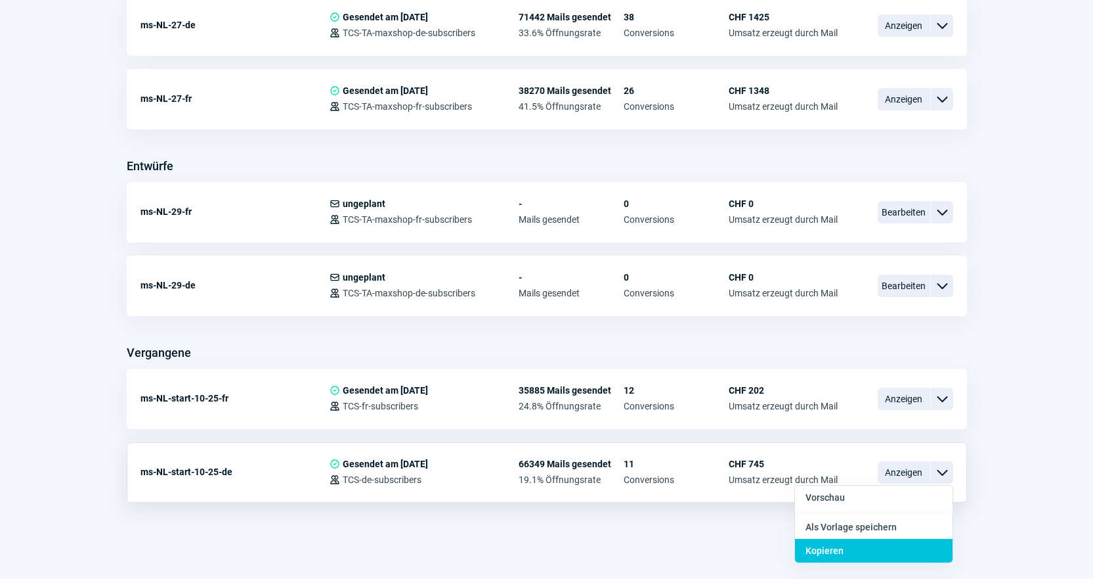
click at [897, 544] on div "Kopieren" at bounding box center [874, 551] width 158 height 24
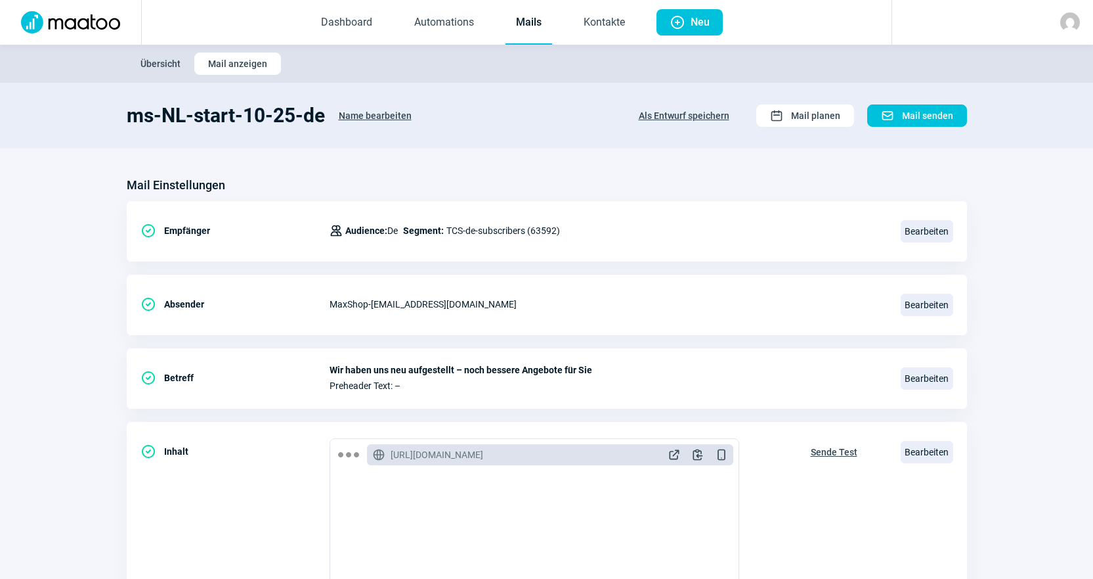
click at [359, 110] on span "Name bearbeiten" at bounding box center [375, 115] width 73 height 21
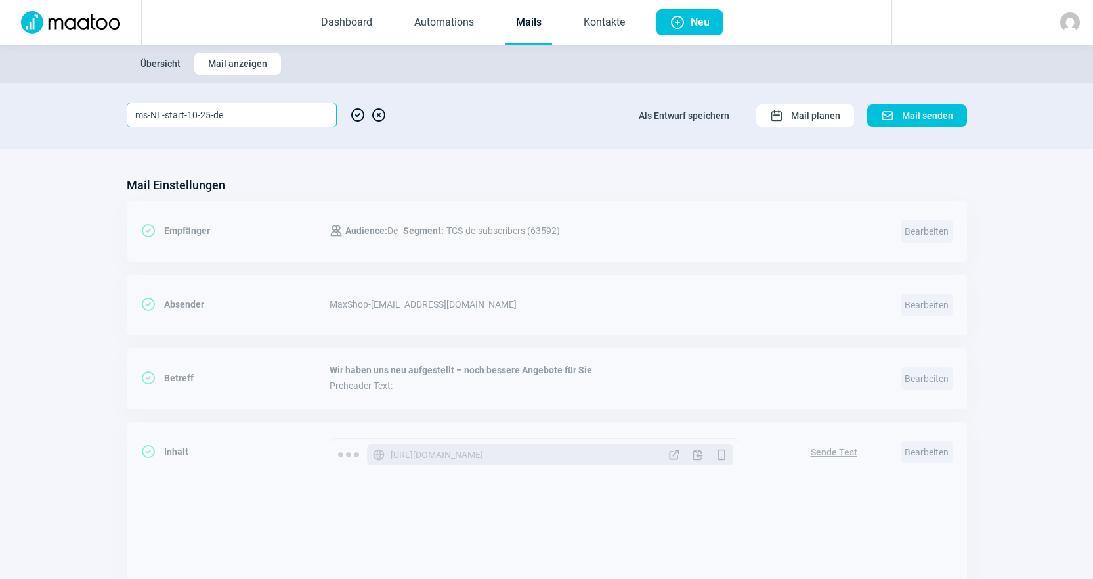
drag, startPoint x: 185, startPoint y: 111, endPoint x: 165, endPoint y: 112, distance: 19.1
click at [165, 112] on input "ms-NL-start-10-25-de" at bounding box center [232, 114] width 210 height 25
click at [209, 111] on input "ms-NL-teasing-10-25-de" at bounding box center [232, 114] width 210 height 25
click at [206, 112] on input "ms-NL-teasing-10-25-de" at bounding box center [232, 114] width 210 height 25
type input "ms-NL-teasing-11-25-de"
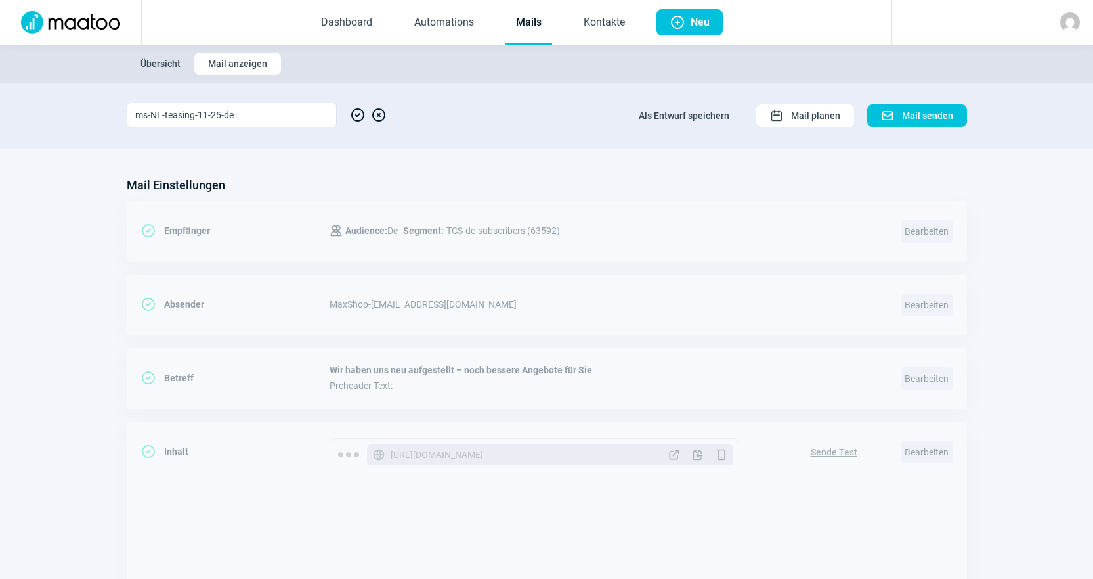
click at [358, 120] on span "CheckCircle icon" at bounding box center [358, 114] width 16 height 25
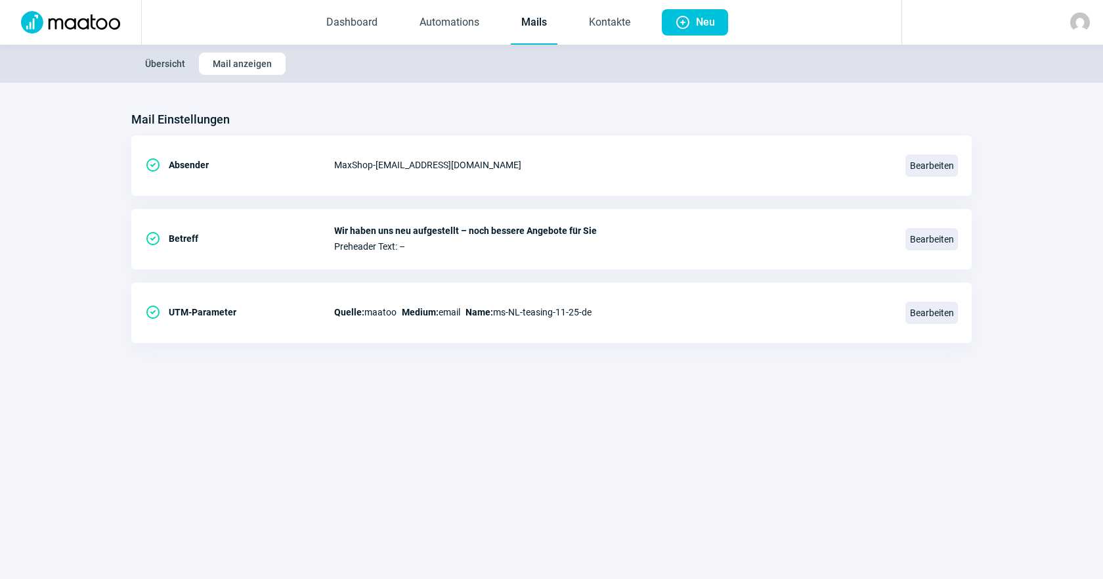
click at [533, 18] on link "Mails" at bounding box center [534, 22] width 47 height 43
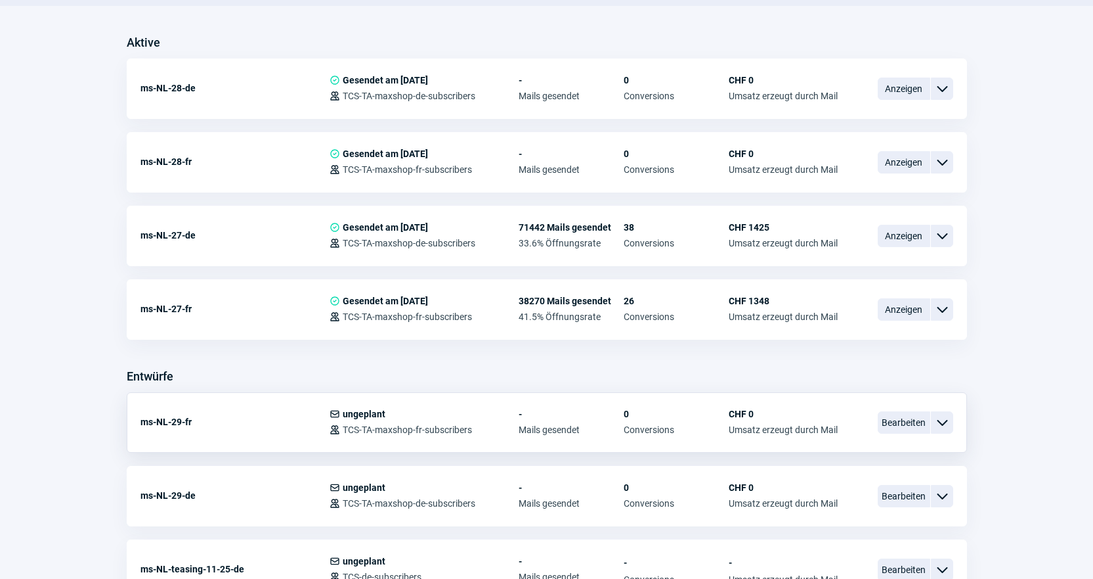
scroll to position [394, 0]
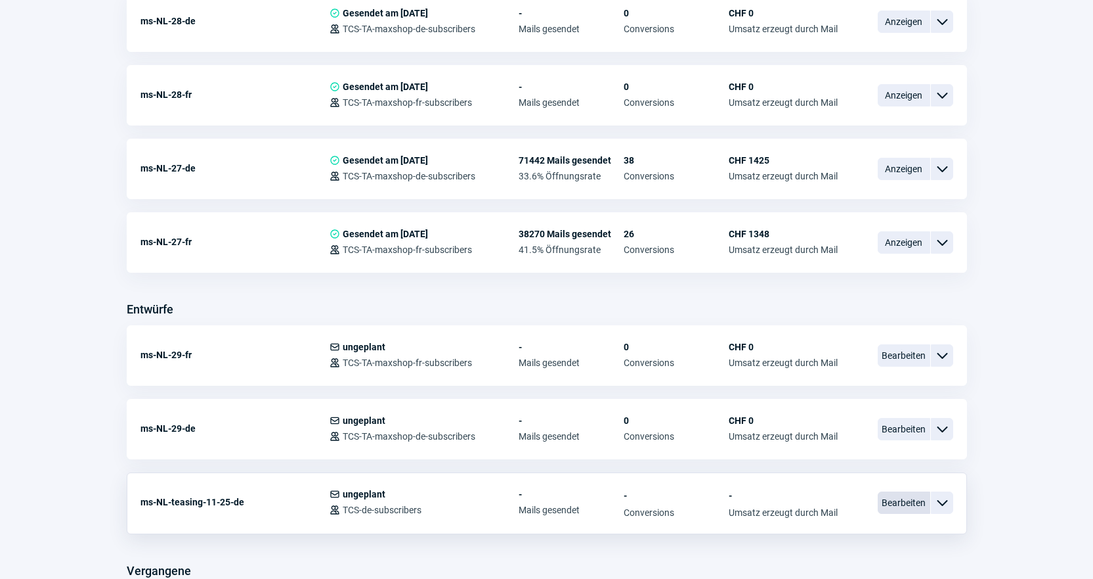
click at [900, 500] on span "Bearbeiten" at bounding box center [904, 502] width 53 height 22
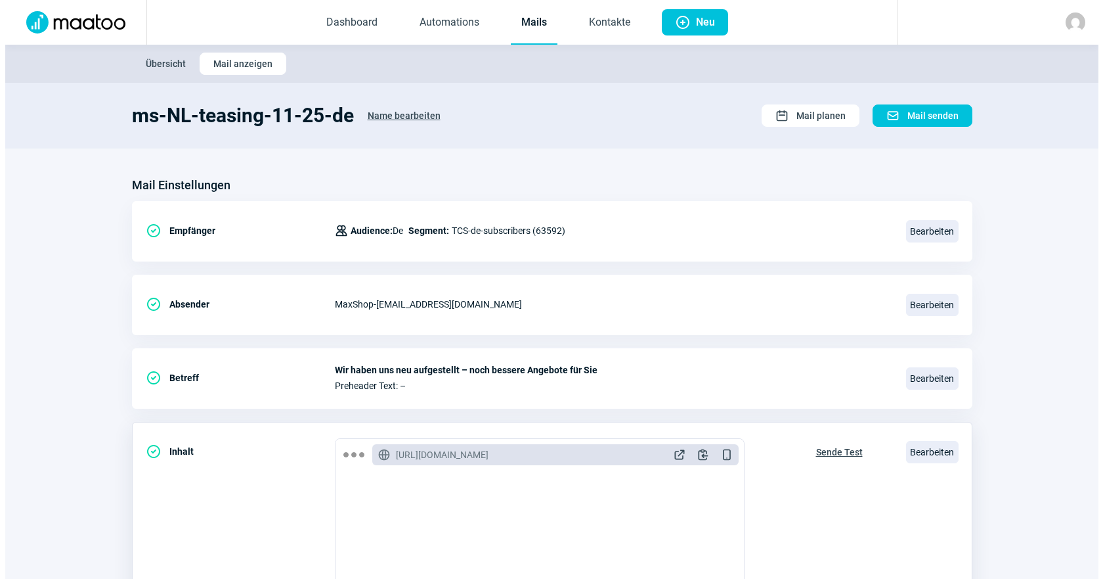
scroll to position [66, 0]
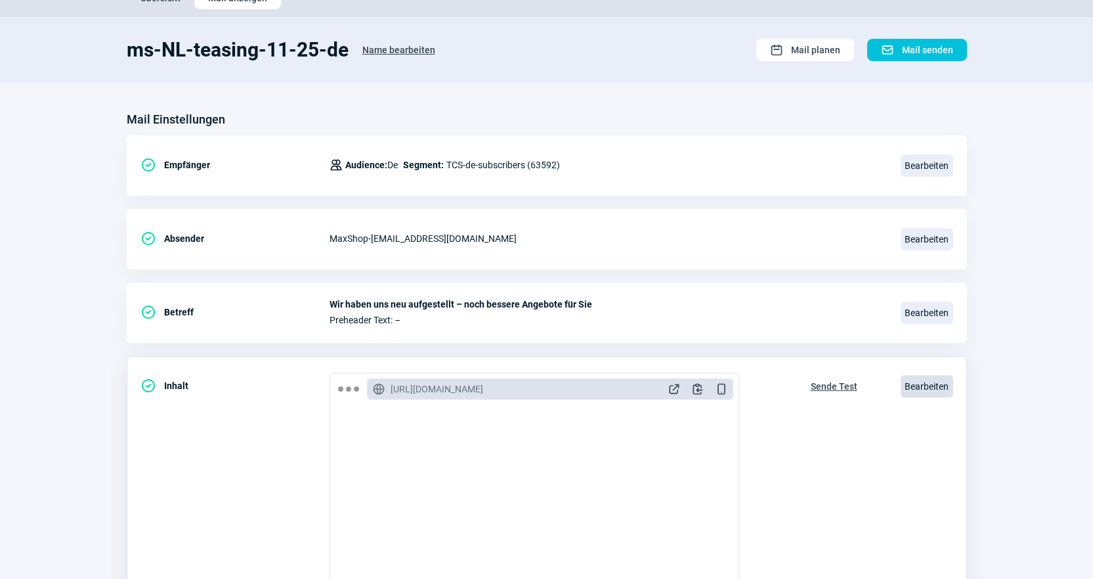
click at [927, 393] on span "Bearbeiten" at bounding box center [927, 386] width 53 height 22
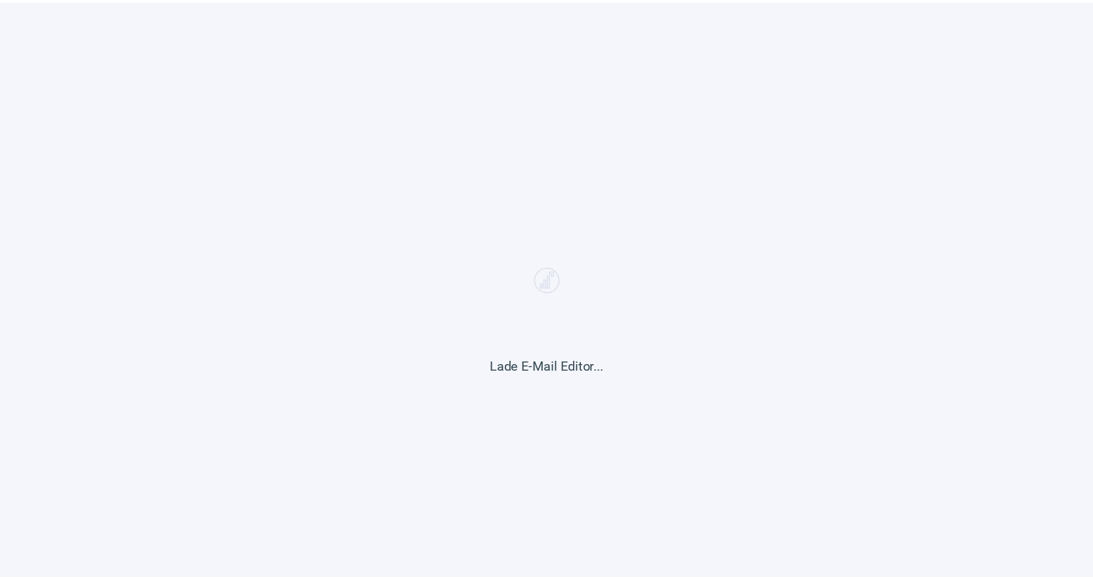
scroll to position [394, 0]
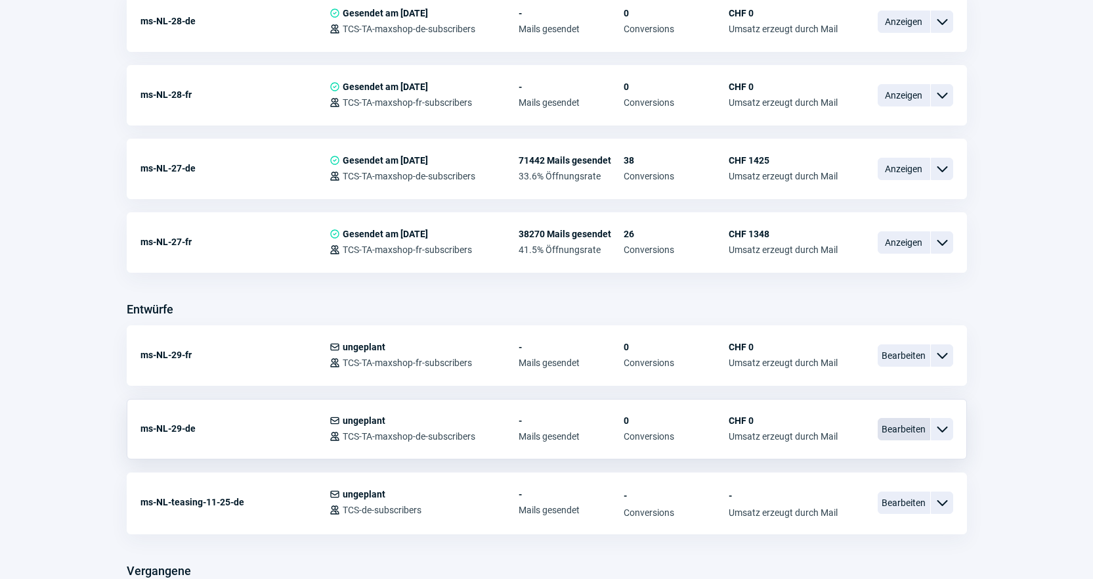
click at [892, 426] on span "Bearbeiten" at bounding box center [904, 429] width 53 height 22
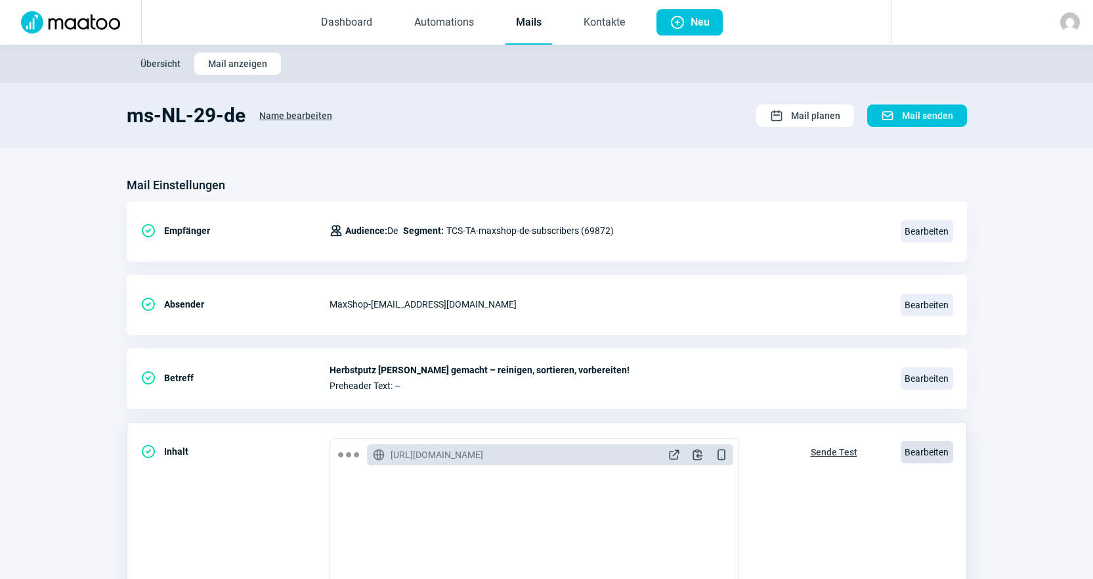
click at [917, 447] on span "Bearbeiten" at bounding box center [927, 452] width 53 height 22
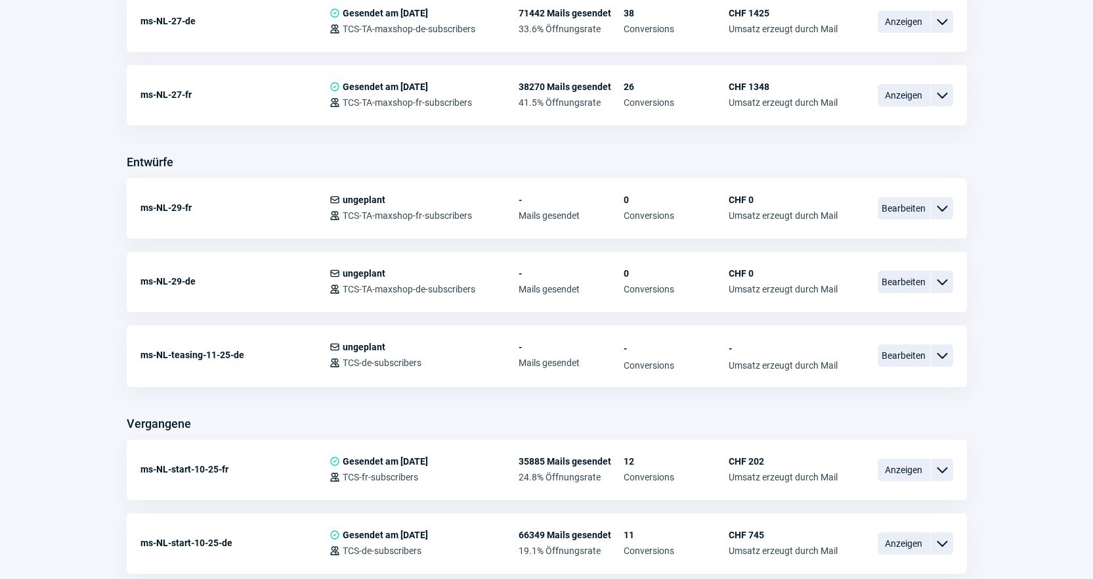
scroll to position [591, 0]
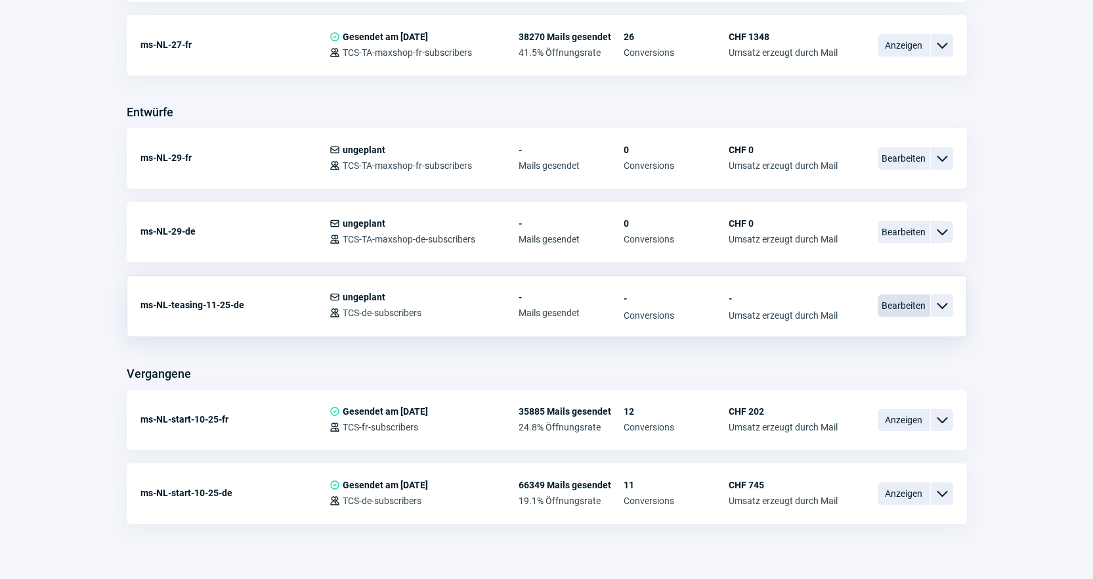
click at [878, 306] on span "Bearbeiten" at bounding box center [904, 305] width 53 height 22
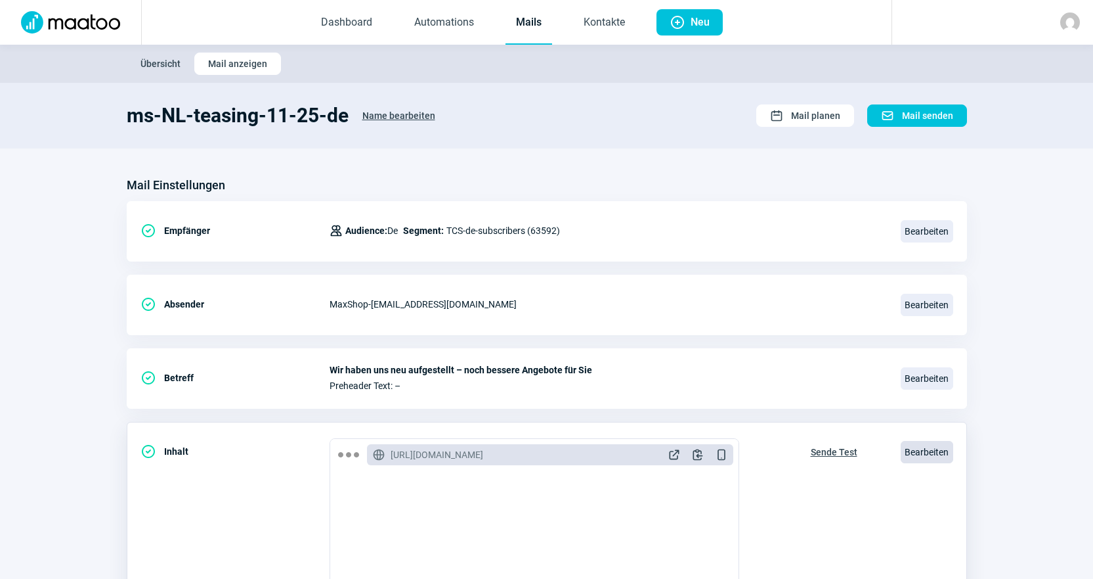
click at [914, 450] on span "Bearbeiten" at bounding box center [927, 452] width 53 height 22
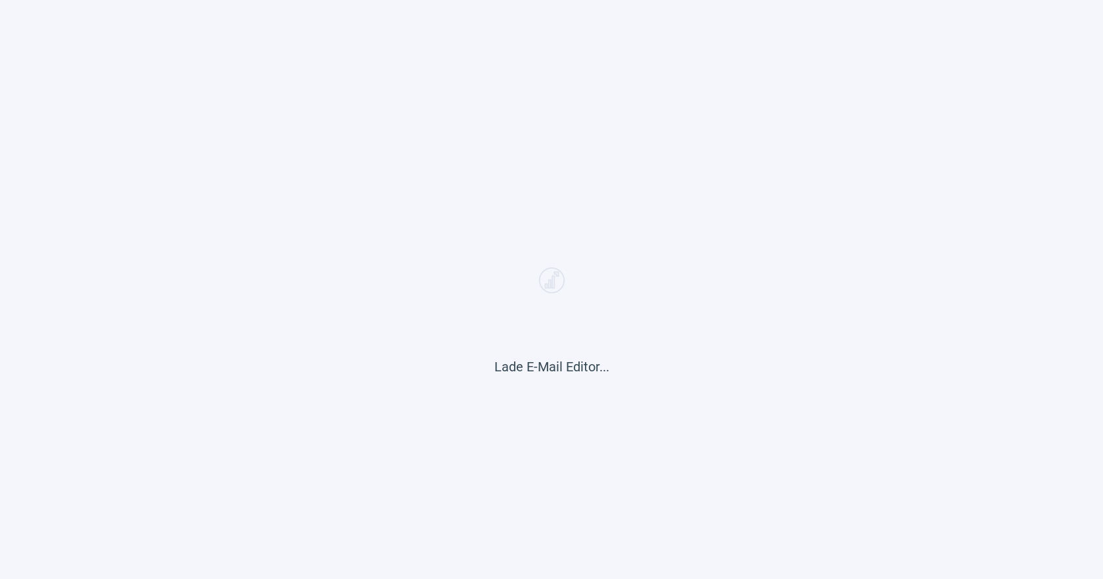
click at [608, 326] on div "Lade E-Mail Editor..." at bounding box center [551, 289] width 1103 height 579
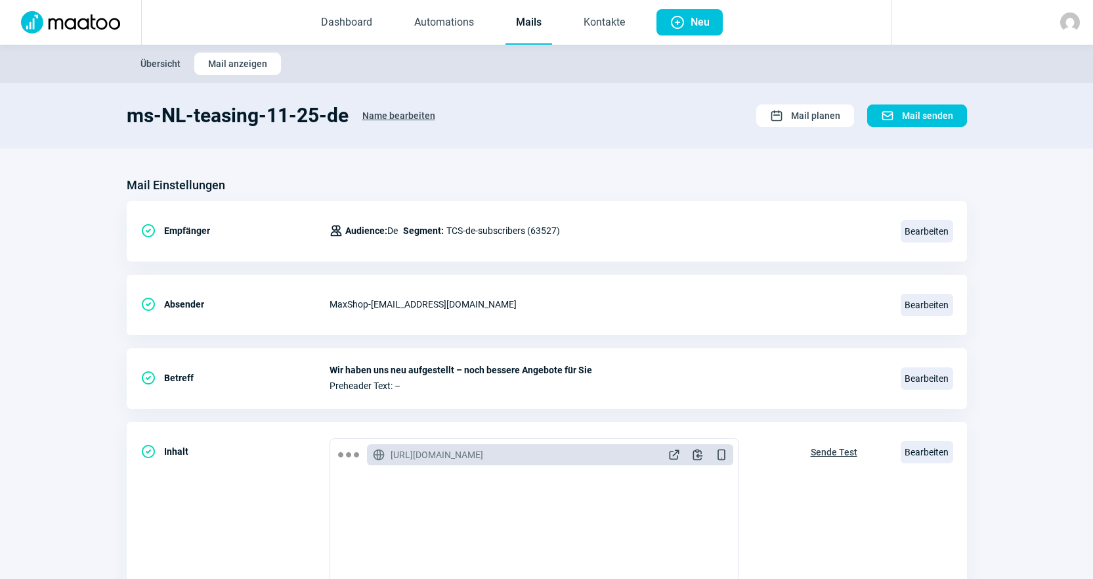
click at [510, 30] on link "Mails" at bounding box center [529, 22] width 47 height 43
